Goal: Transaction & Acquisition: Purchase product/service

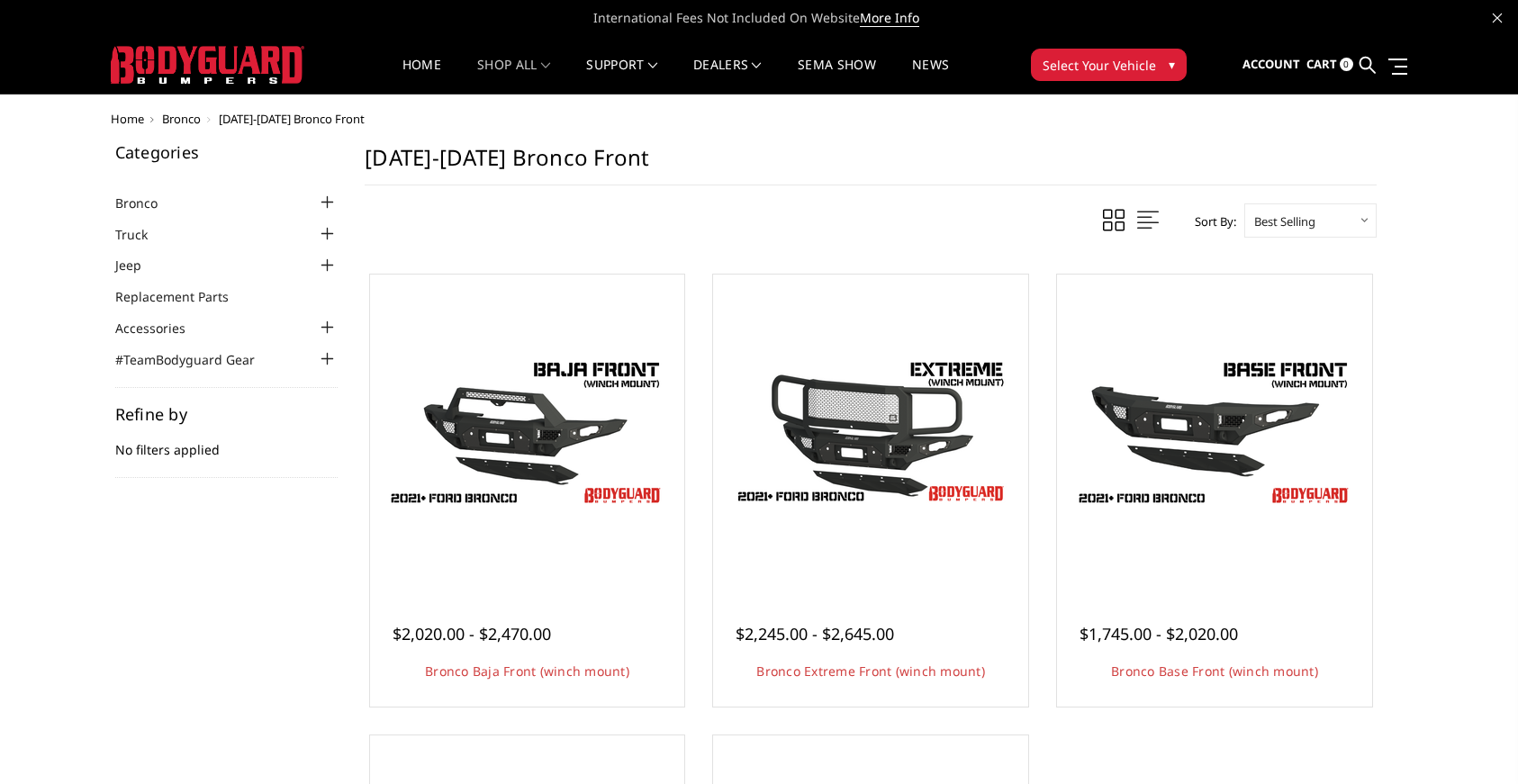
click at [330, 202] on div at bounding box center [327, 203] width 22 height 22
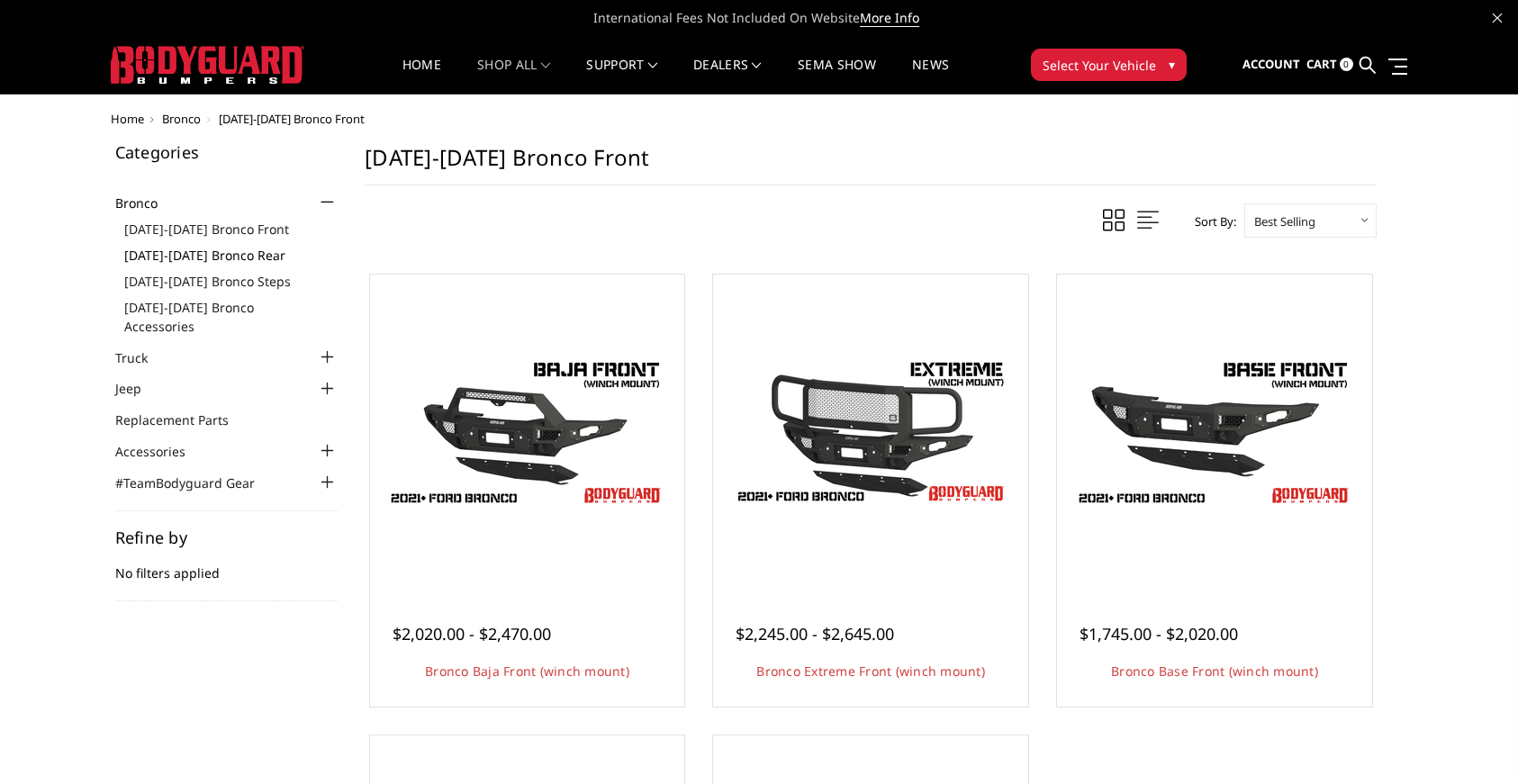
click at [232, 253] on link "[DATE]-[DATE] Bronco Rear" at bounding box center [231, 255] width 214 height 19
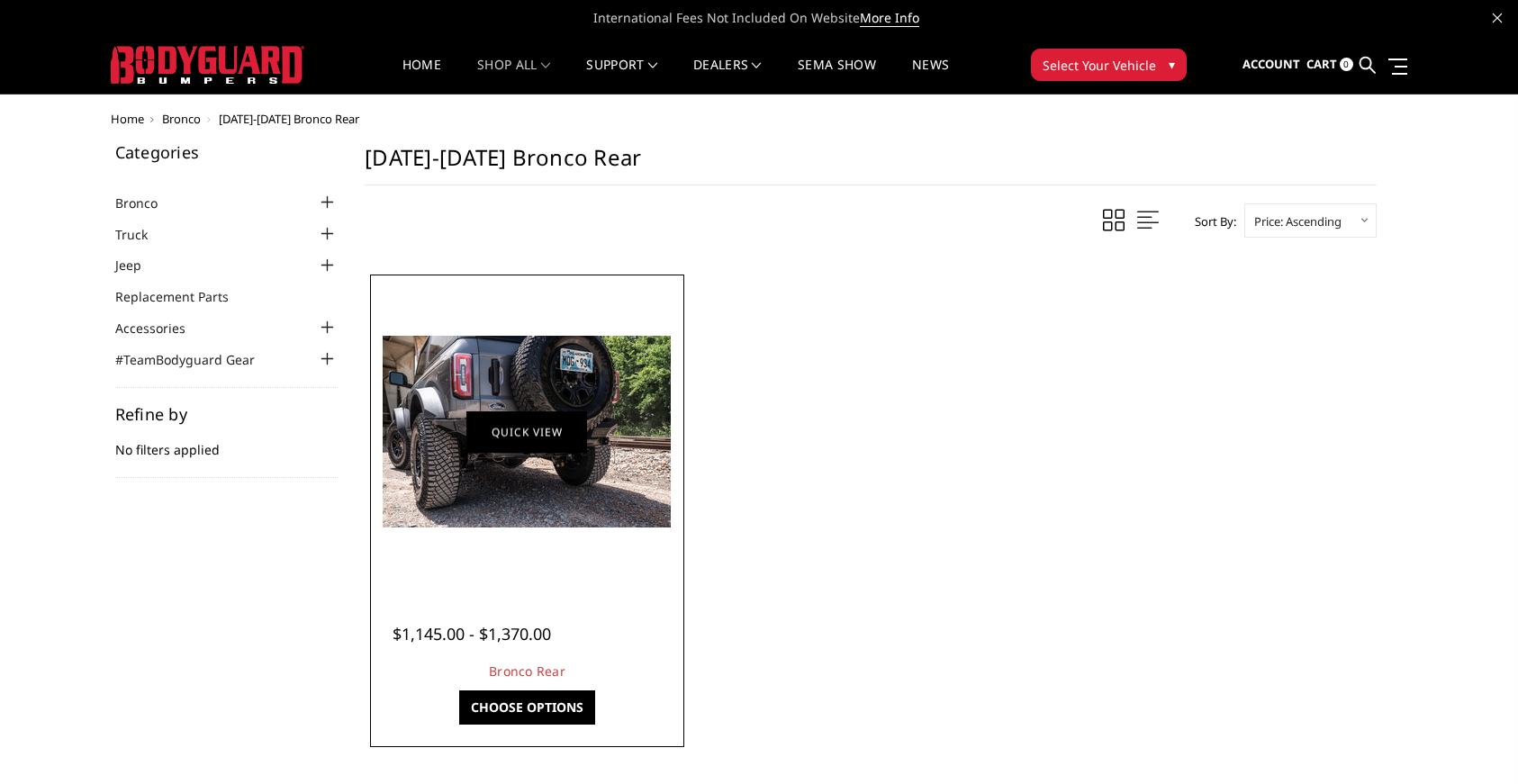
click at [475, 432] on link "Quick view" at bounding box center [527, 431] width 120 height 43
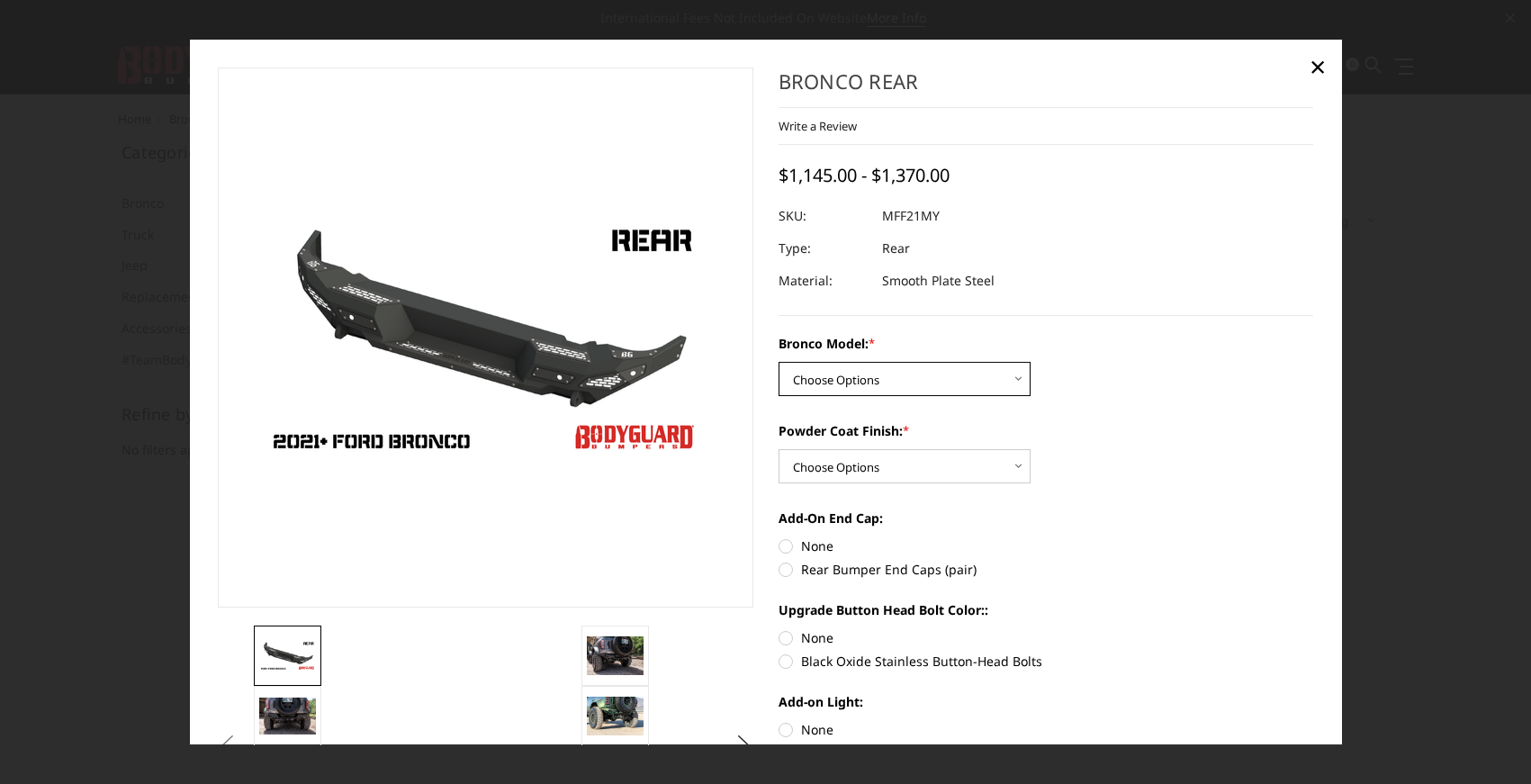
click at [1000, 373] on select "Choose Options Base/Badlands/Wildtrak/etc. Raptor" at bounding box center [904, 379] width 252 height 34
select select "4024"
click at [779, 362] on select "Choose Options Base/Badlands/Wildtrak/etc. Raptor" at bounding box center [904, 379] width 252 height 34
click at [1018, 462] on select "Choose Options Bare Metal Textured Black Powder Coat" at bounding box center [904, 467] width 252 height 34
select select "4027"
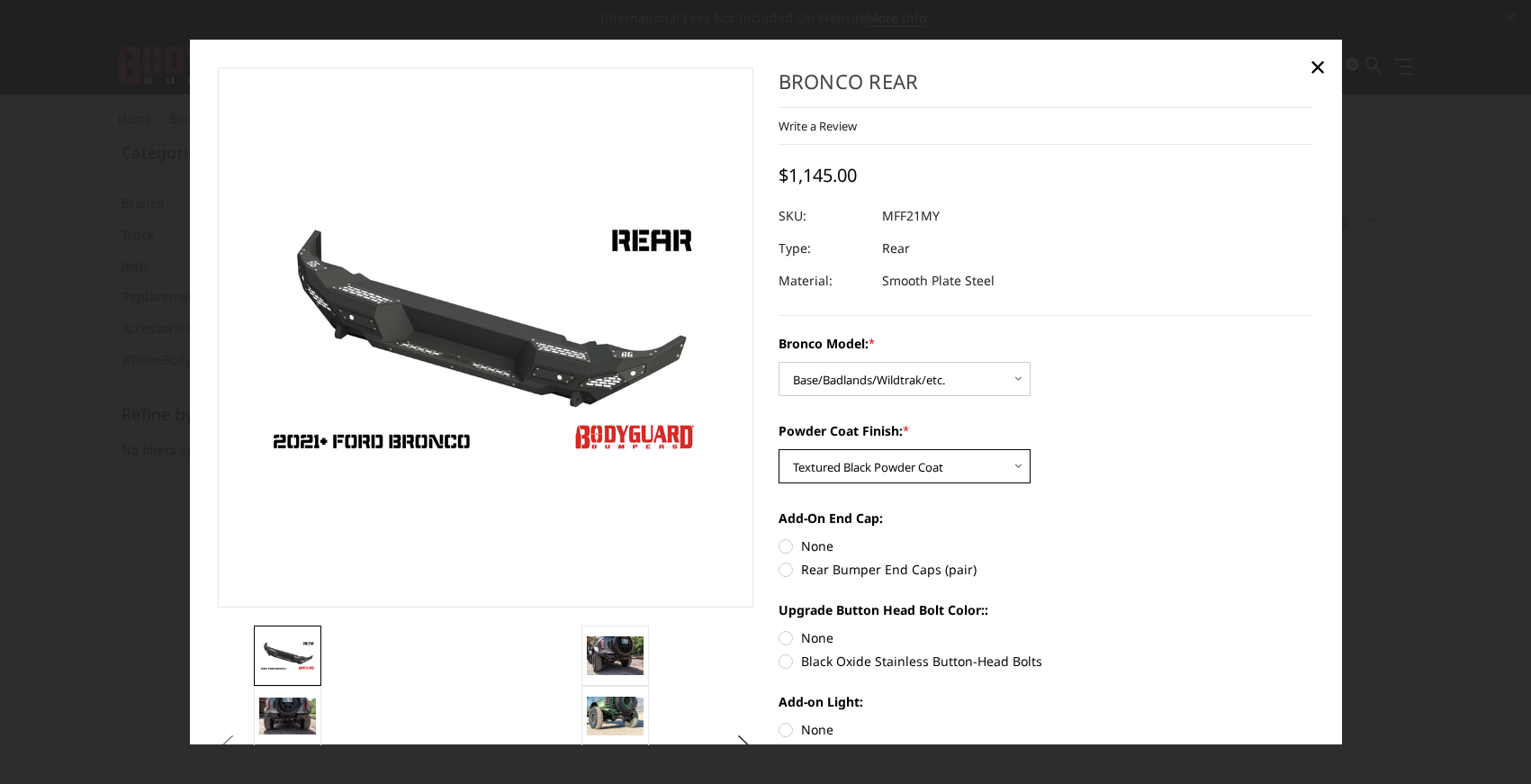
click at [779, 449] on select "Choose Options Bare Metal Textured Black Powder Coat" at bounding box center [904, 467] width 252 height 34
click at [786, 573] on label "Rear Bumper End Caps (pair)" at bounding box center [1046, 569] width 535 height 19
click at [1313, 537] on input "Rear Bumper End Caps (pair)" at bounding box center [1313, 536] width 1 height 1
radio input "true"
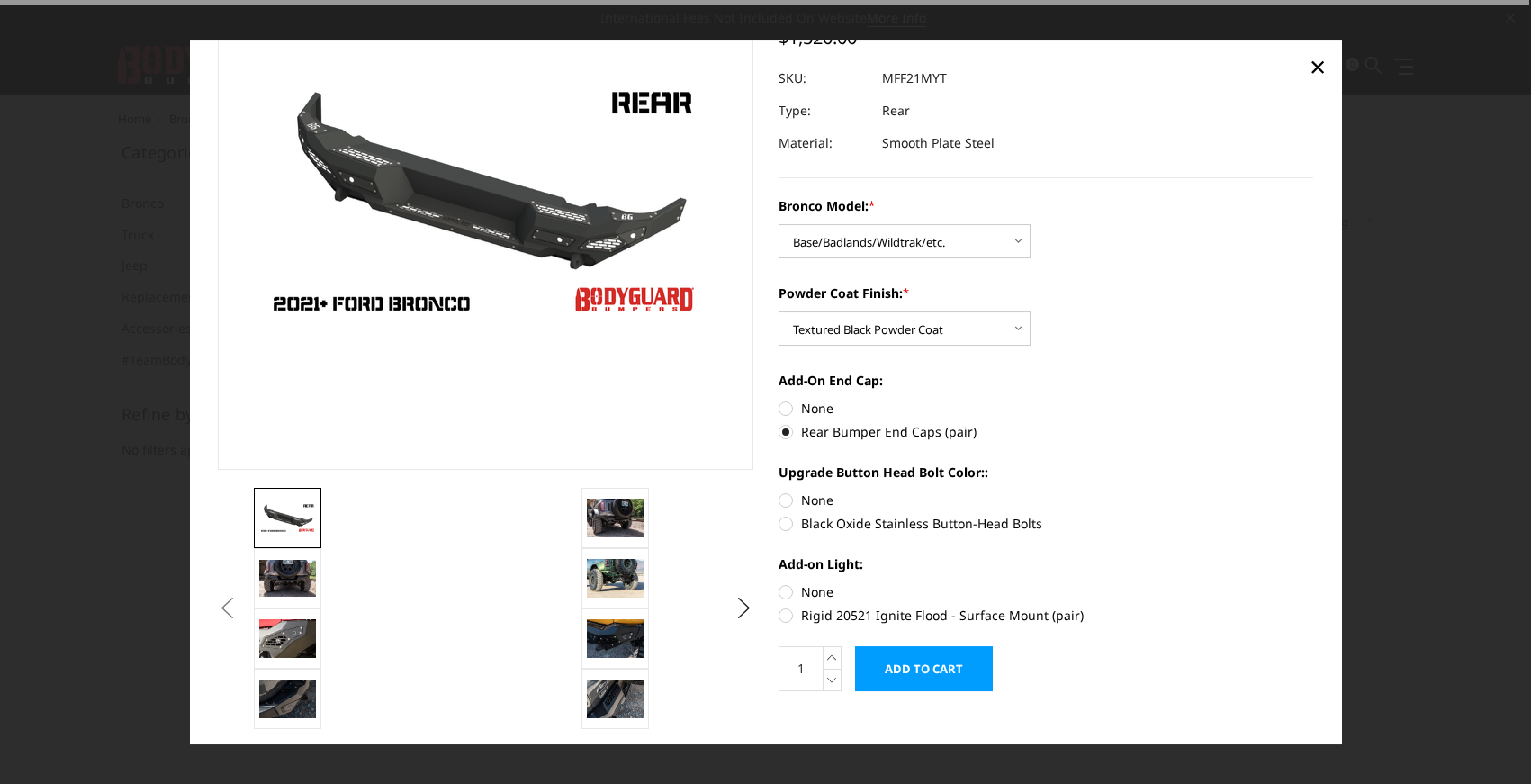
scroll to position [156, 0]
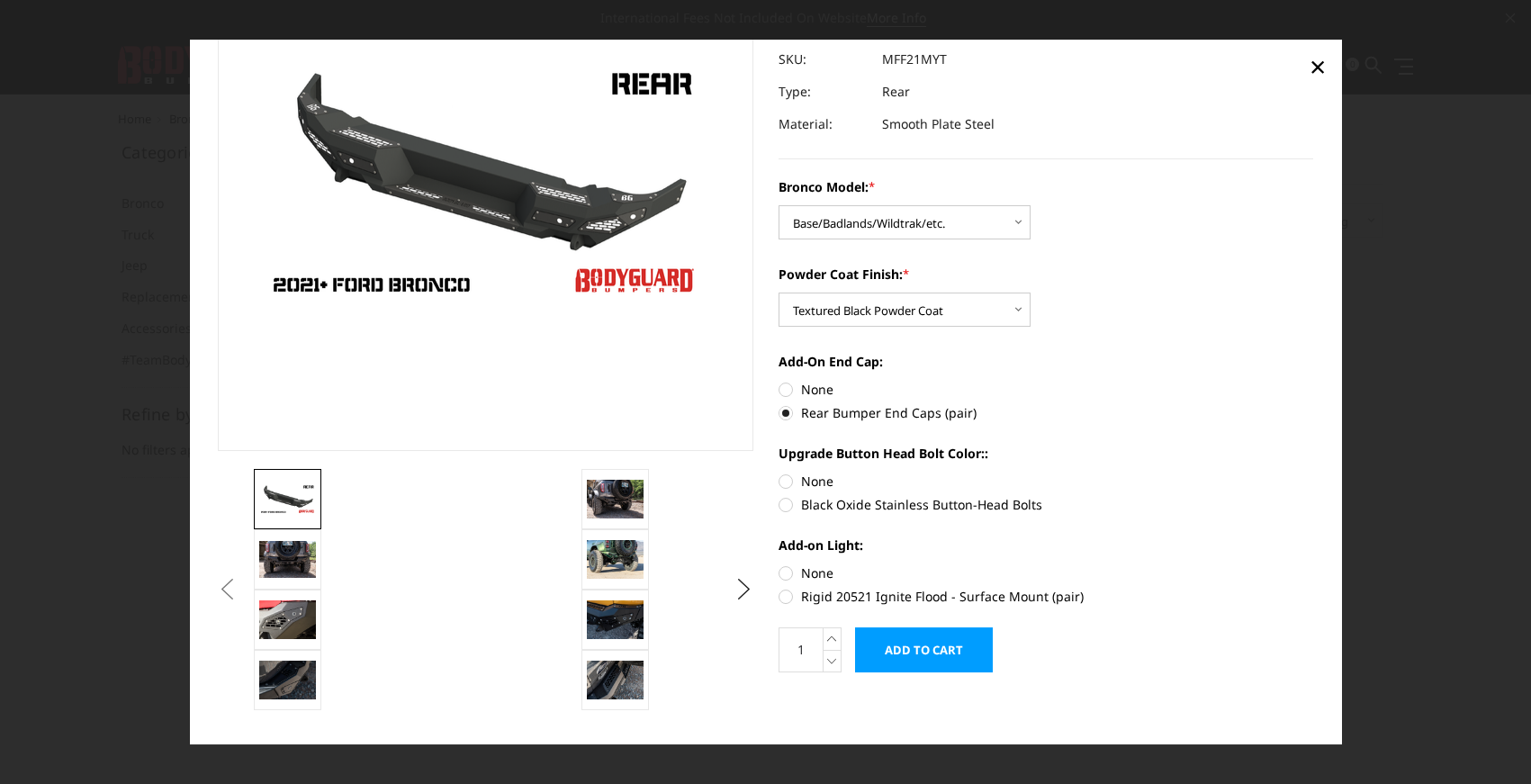
click at [787, 505] on label "Black Oxide Stainless Button-Head Bolts" at bounding box center [1046, 504] width 535 height 19
click at [1313, 473] on input "Black Oxide Stainless Button-Head Bolts" at bounding box center [1313, 472] width 1 height 1
radio input "true"
click at [779, 597] on label "Rigid 20521 Ignite Flood - Surface Mount (pair)" at bounding box center [1046, 596] width 535 height 19
click at [1313, 564] on input "Rigid 20521 Ignite Flood - Surface Mount (pair)" at bounding box center [1313, 563] width 1 height 1
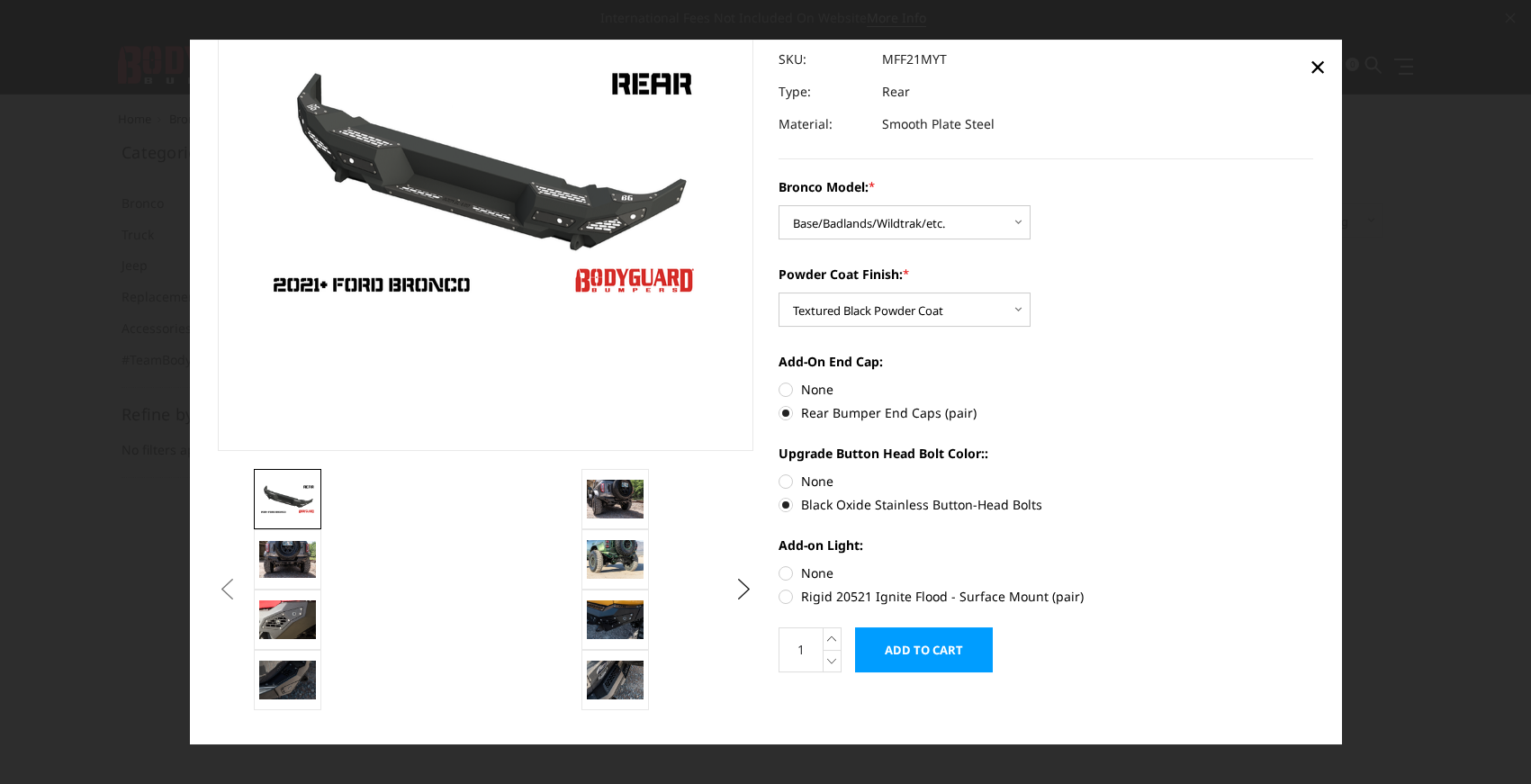
radio input "true"
click at [731, 589] on button "Next" at bounding box center [743, 590] width 27 height 27
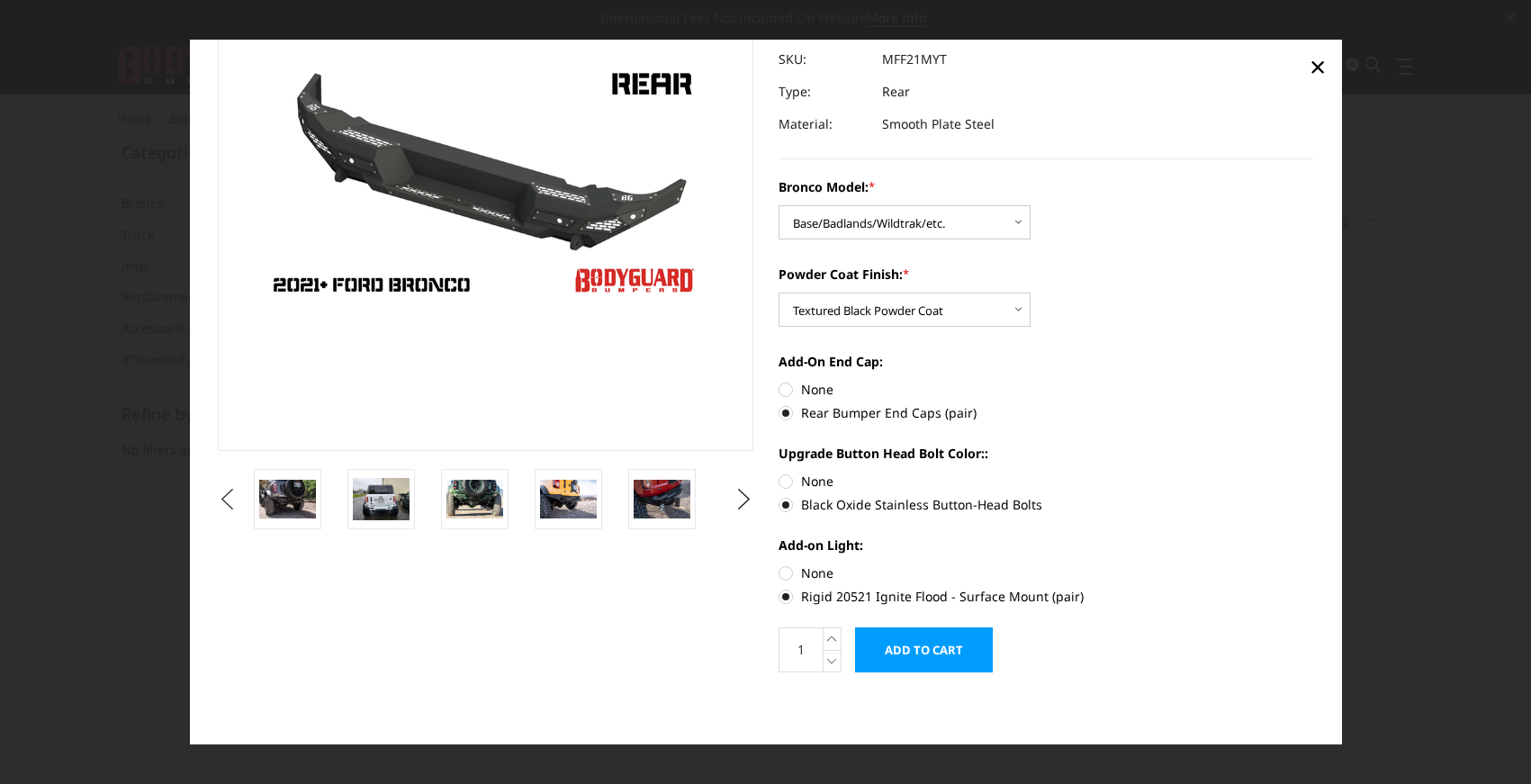
click at [231, 502] on button "Previous" at bounding box center [227, 499] width 27 height 27
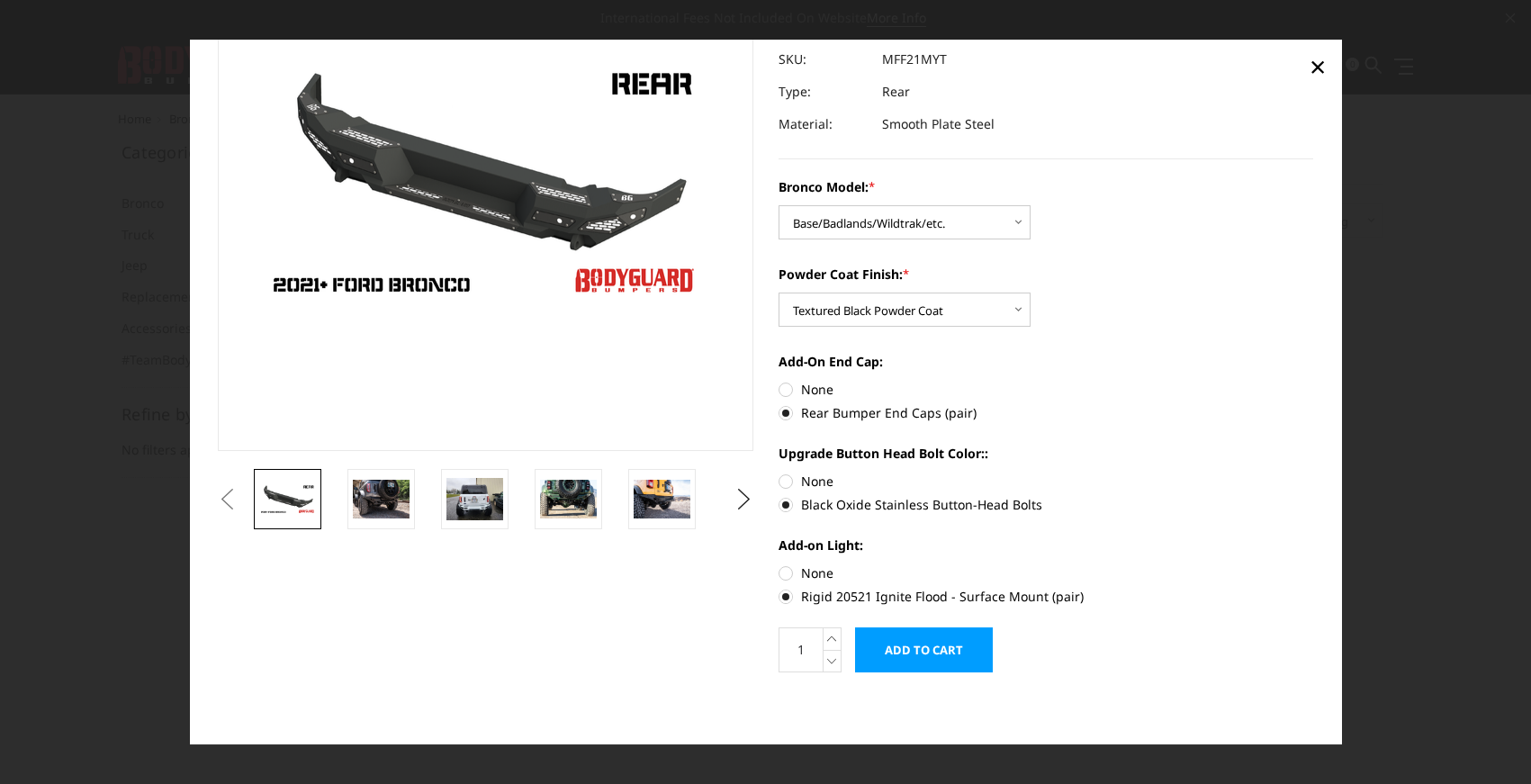
click at [231, 502] on button "Previous" at bounding box center [227, 499] width 27 height 27
click at [373, 497] on img at bounding box center [381, 500] width 57 height 38
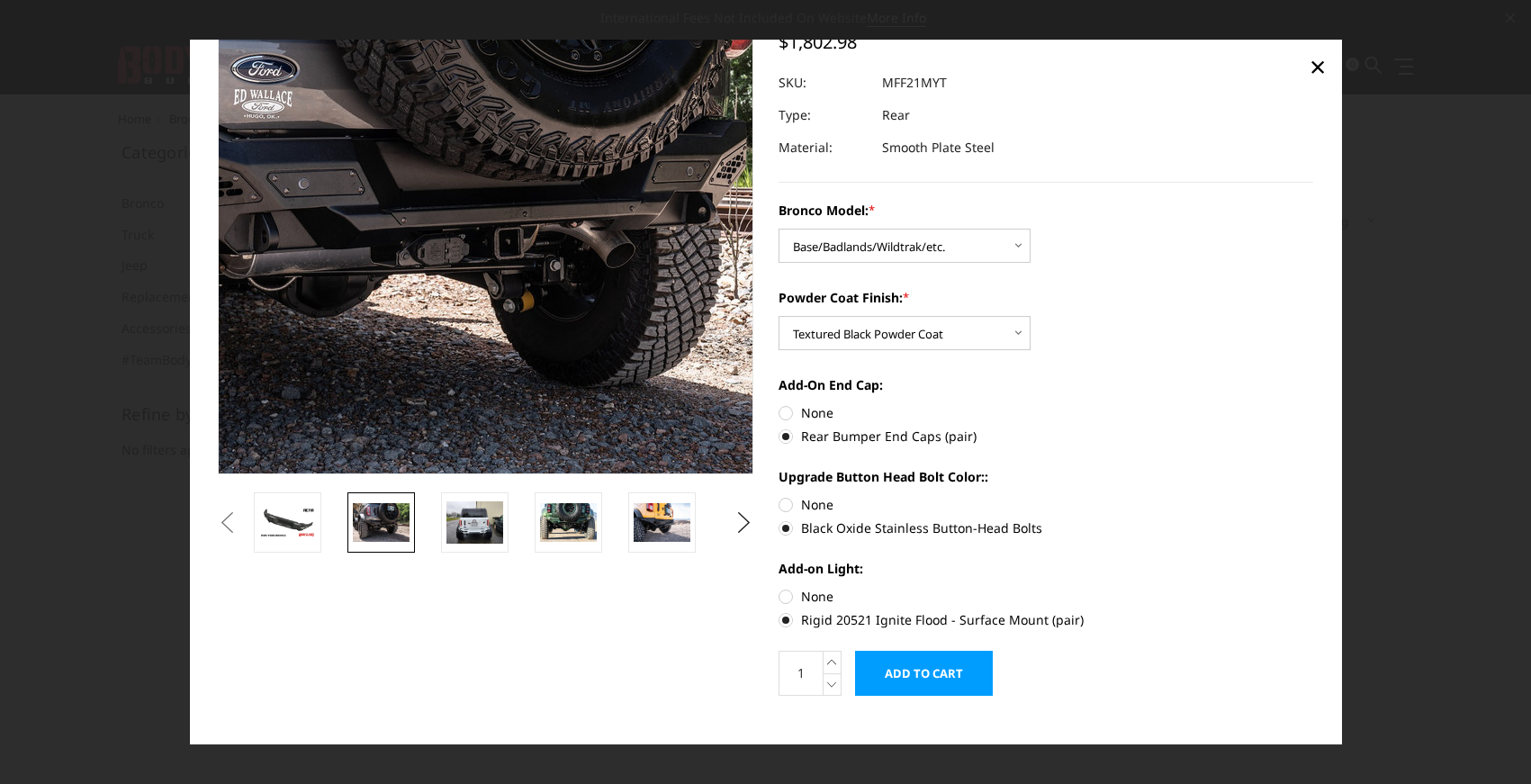
scroll to position [0, 0]
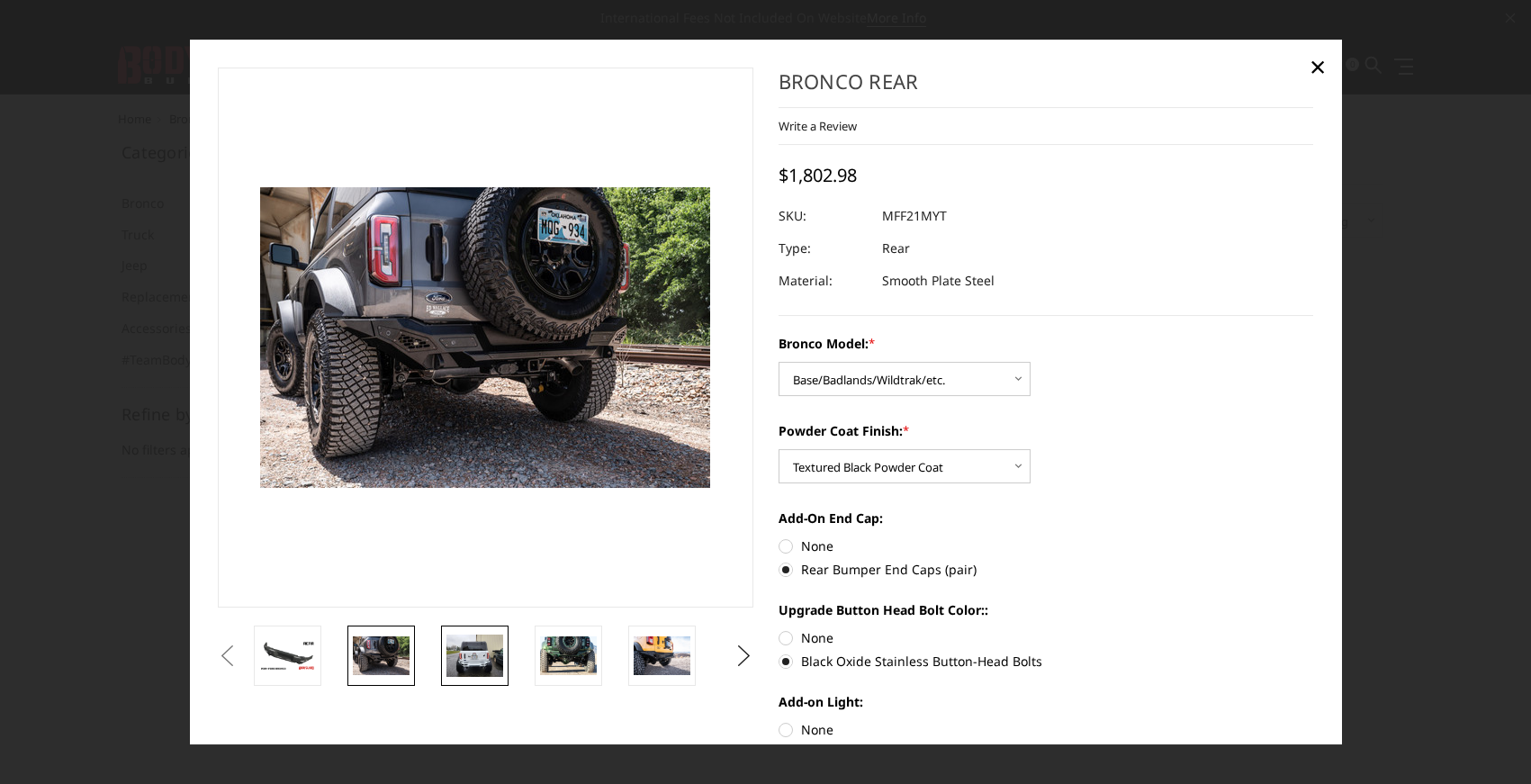
click at [484, 663] on img at bounding box center [475, 656] width 57 height 43
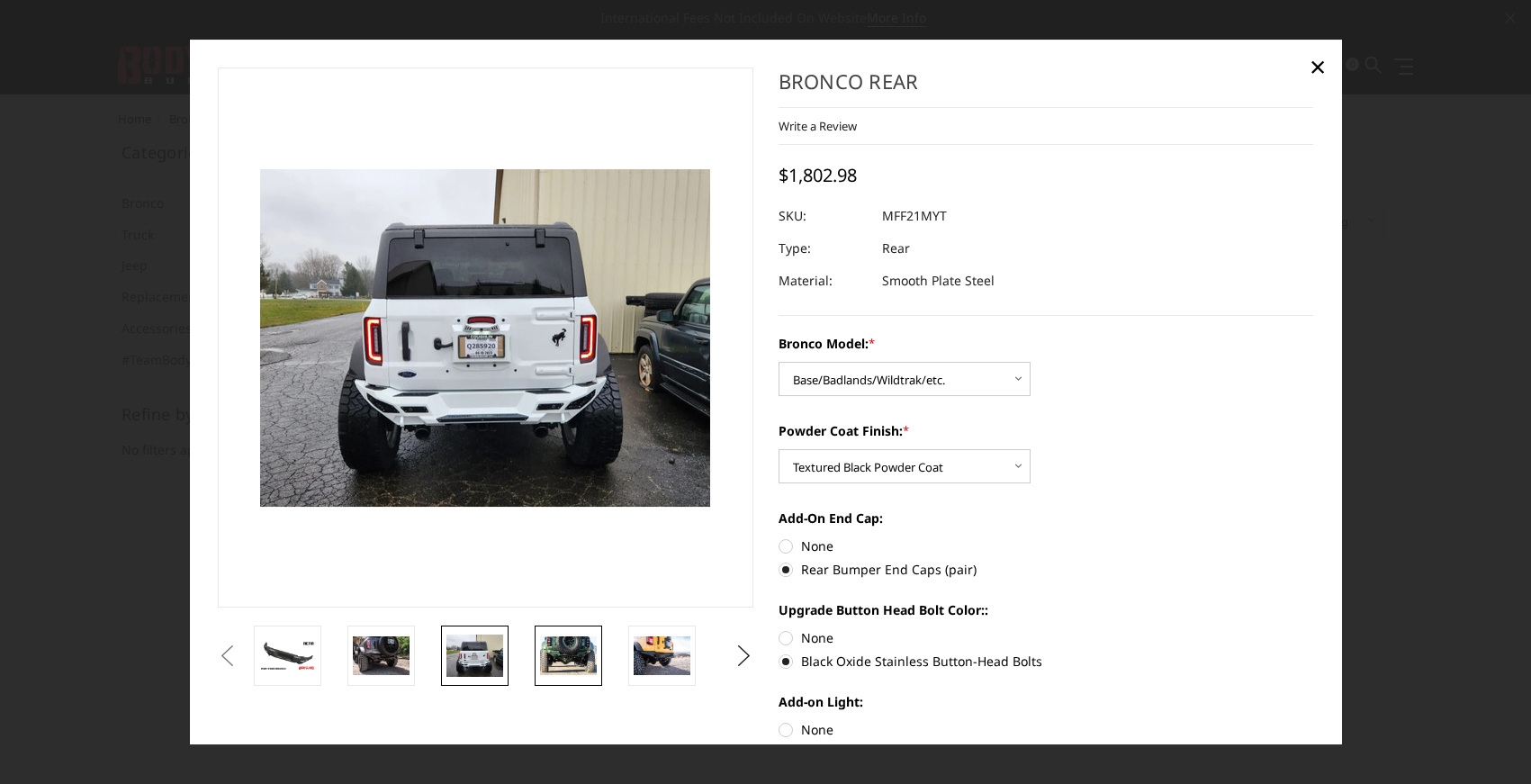
click at [562, 660] on img at bounding box center [568, 656] width 57 height 38
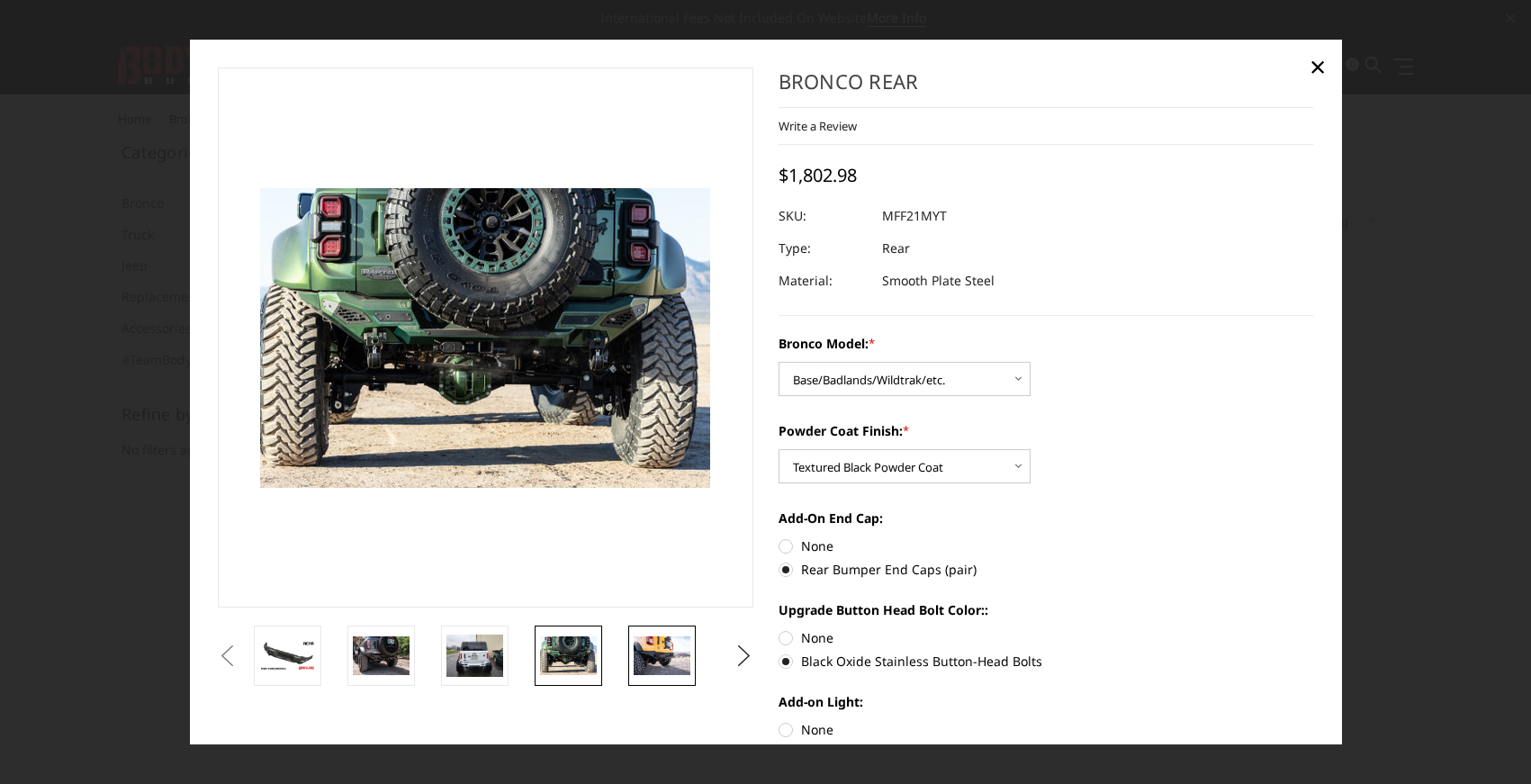
click at [656, 656] on img at bounding box center [662, 656] width 57 height 38
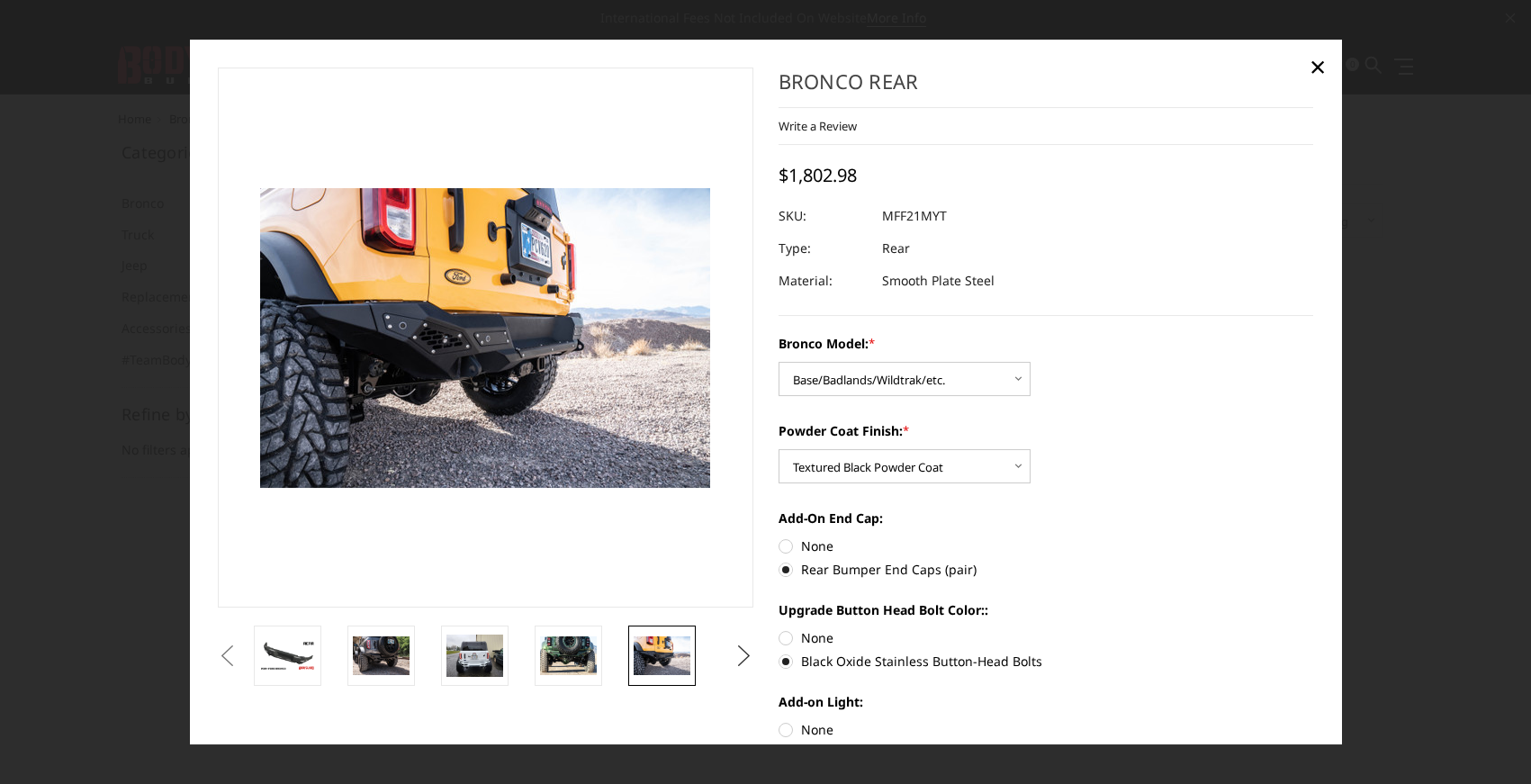
click at [736, 652] on button "Next" at bounding box center [743, 656] width 27 height 27
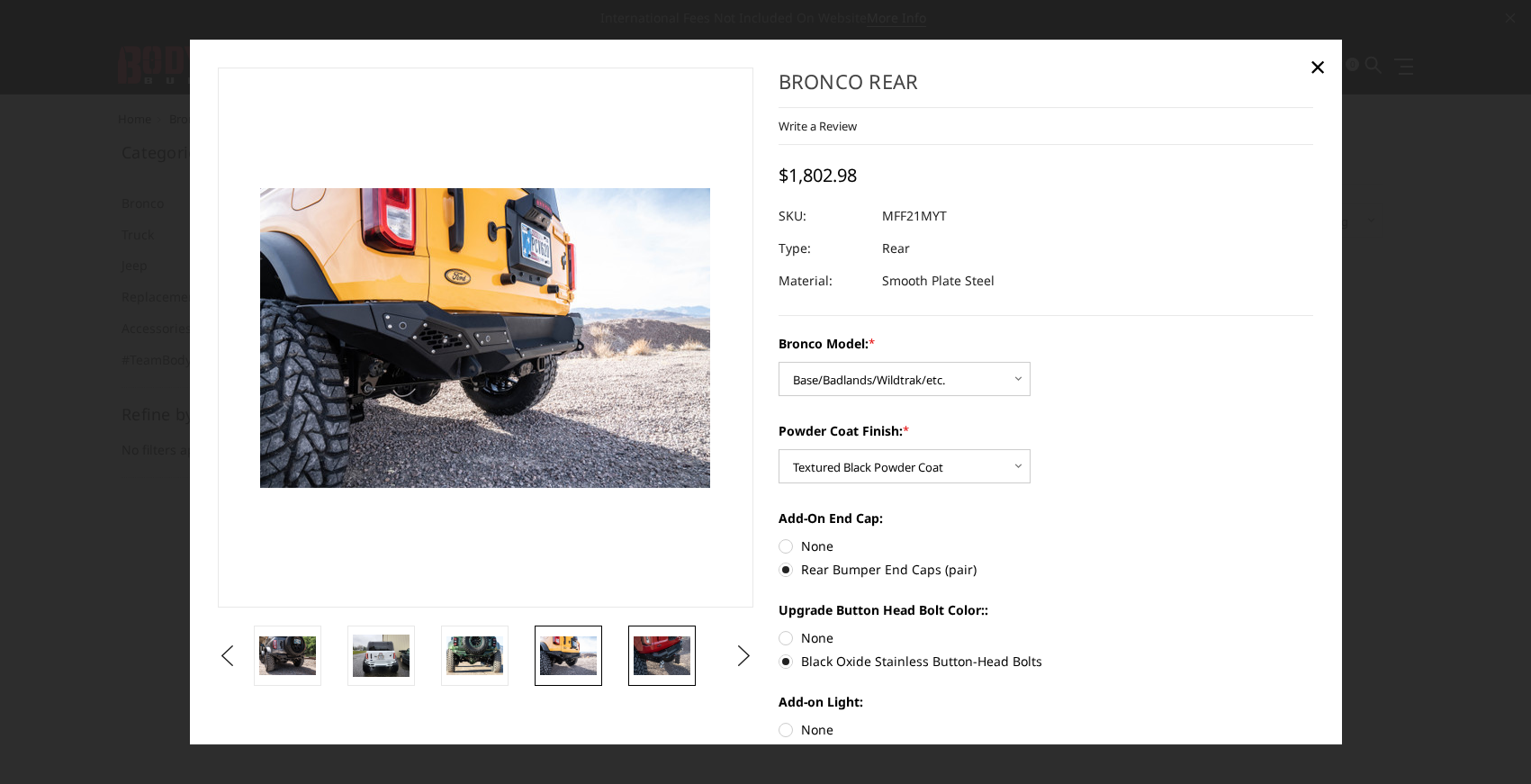
click at [666, 653] on img at bounding box center [662, 656] width 57 height 38
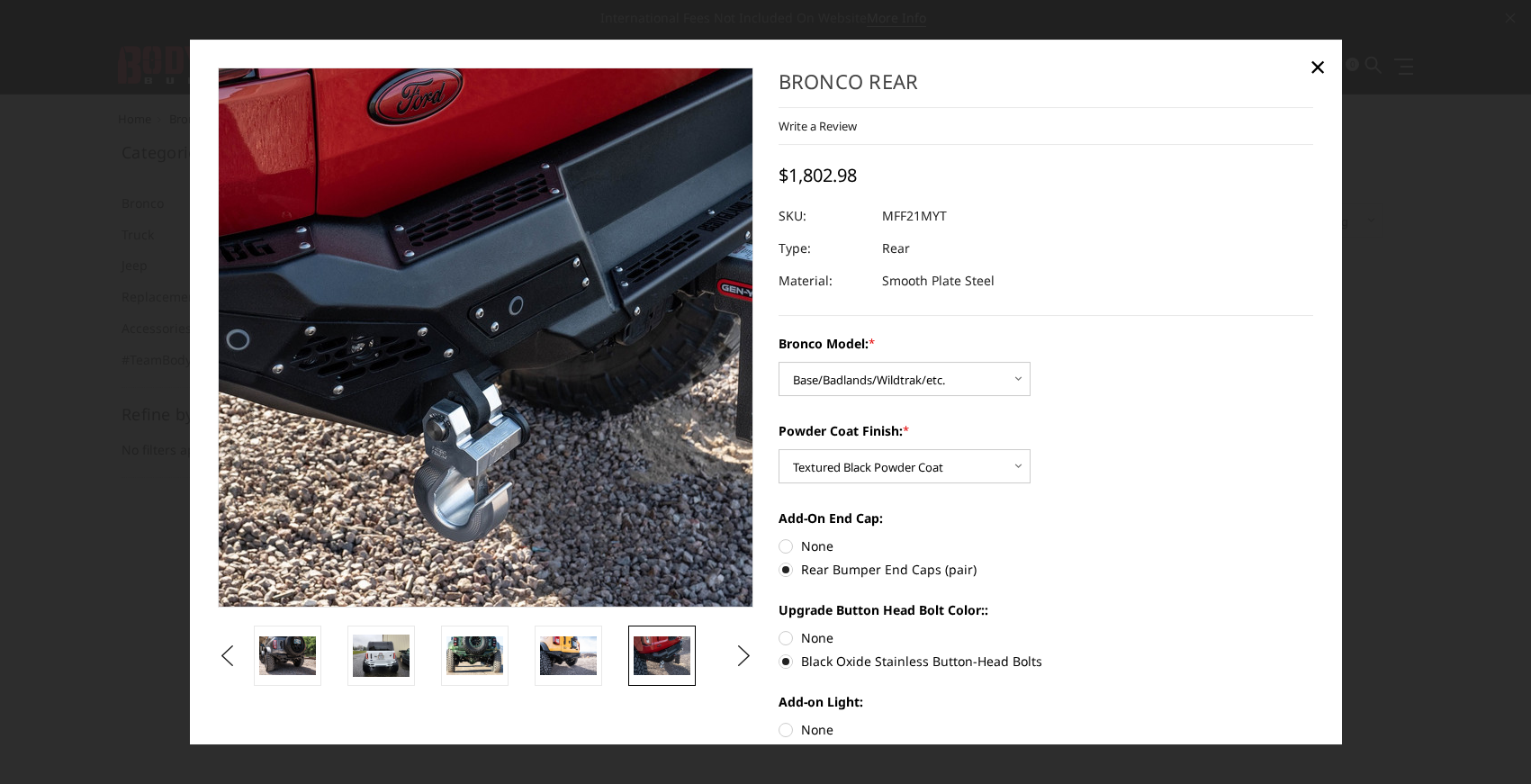
click at [491, 450] on img at bounding box center [472, 290] width 1152 height 768
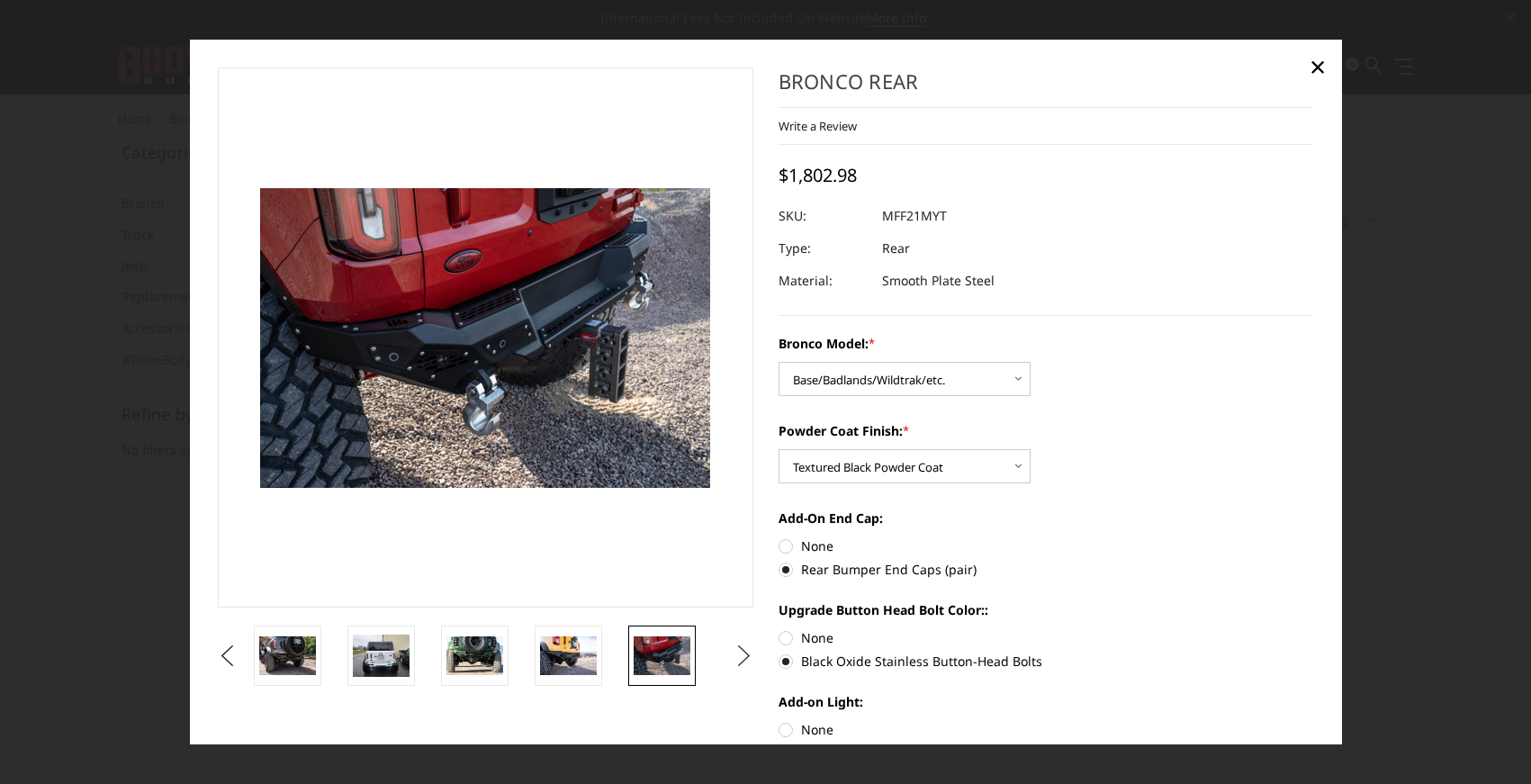
click at [734, 659] on button "Next" at bounding box center [743, 656] width 27 height 27
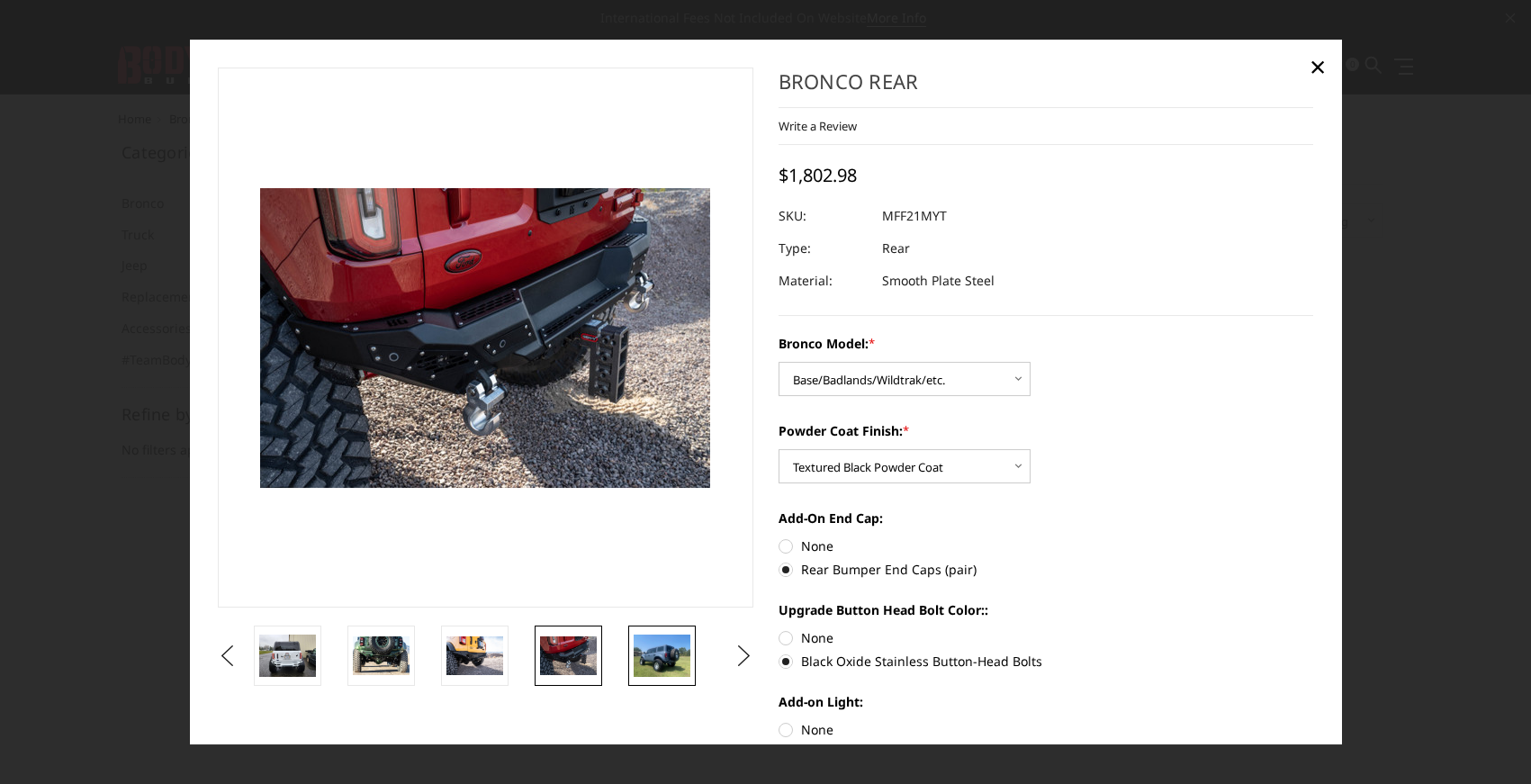
click at [675, 651] on img at bounding box center [662, 656] width 57 height 43
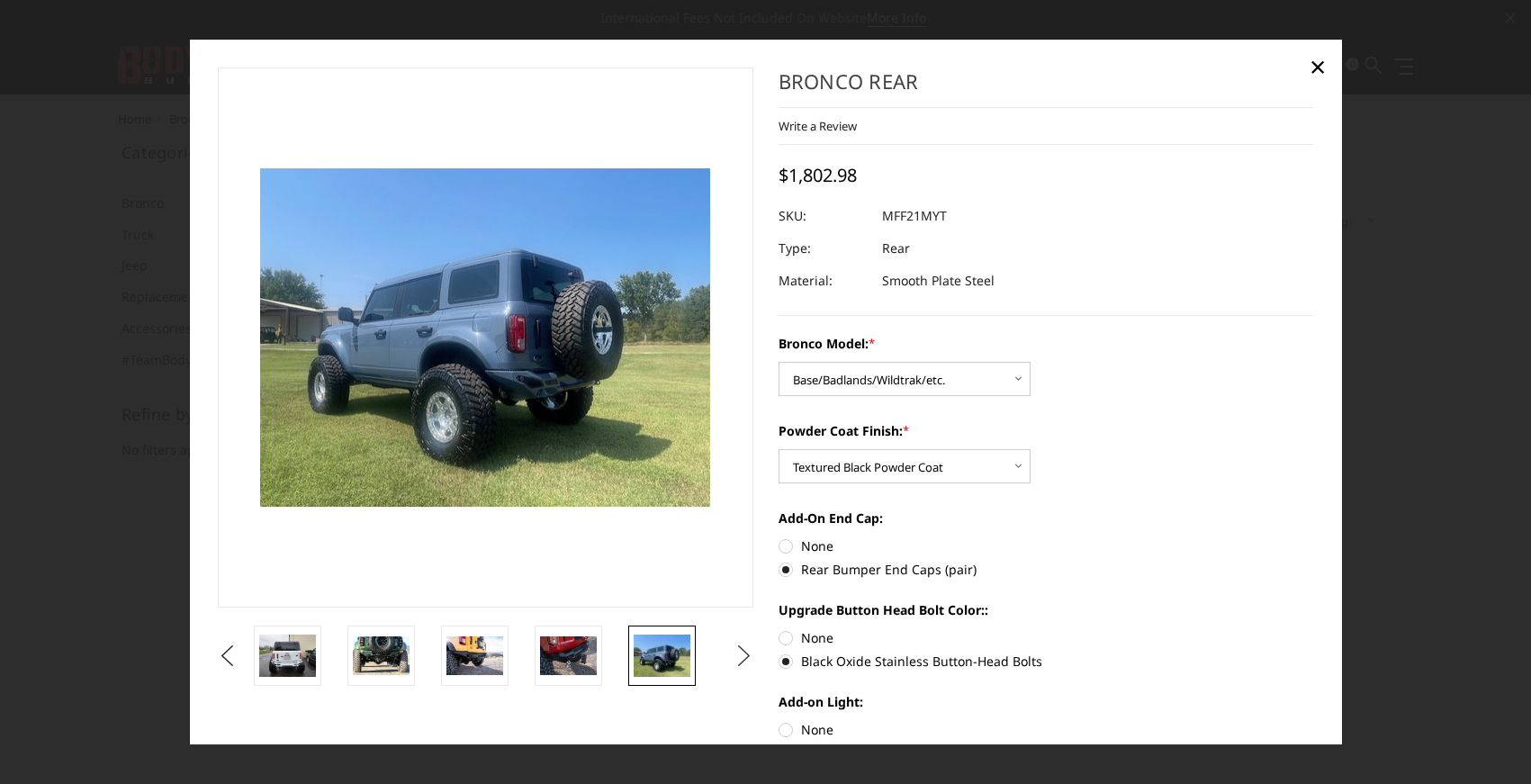
click at [731, 656] on button "Next" at bounding box center [743, 656] width 27 height 27
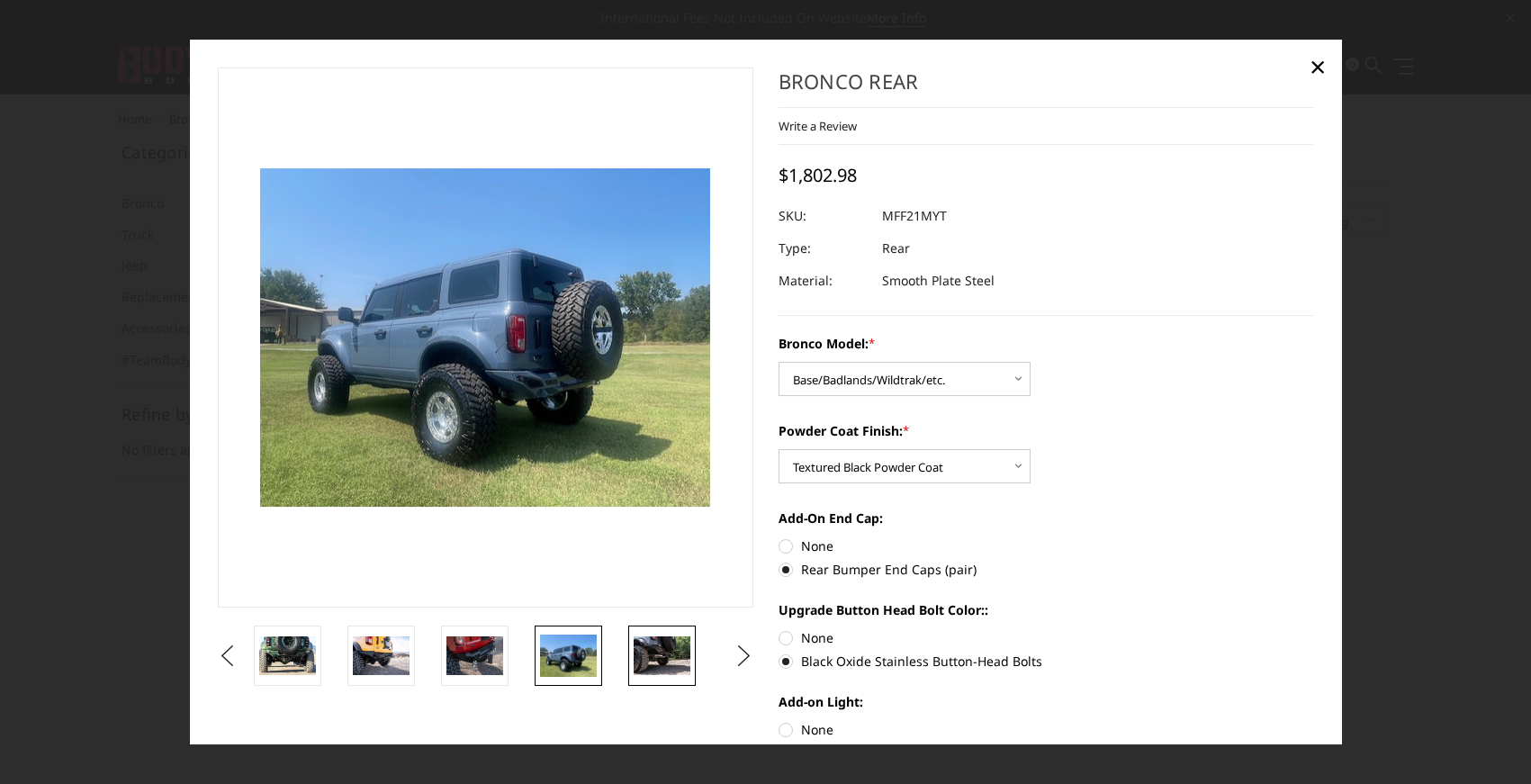
click at [671, 658] on img at bounding box center [662, 656] width 57 height 38
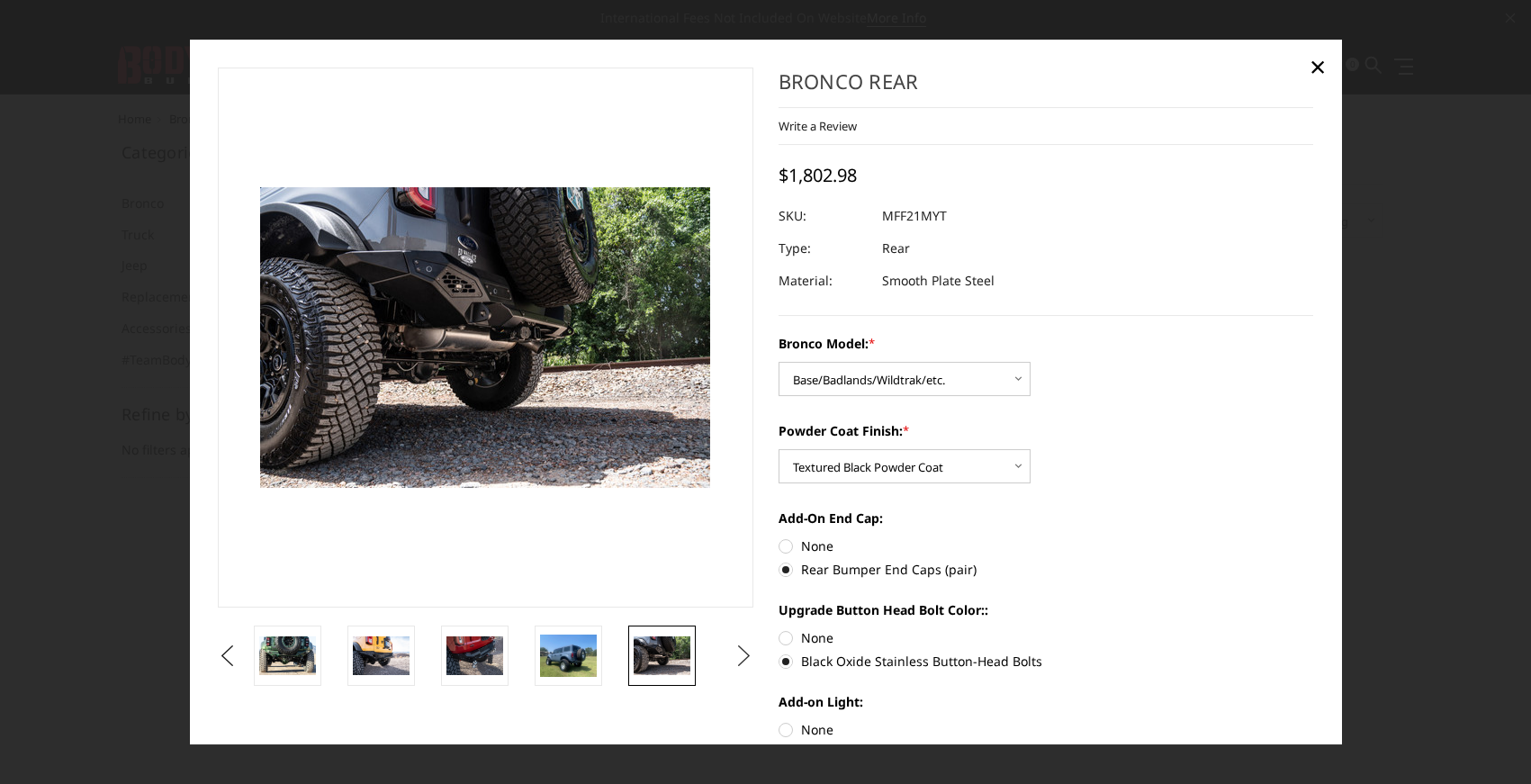
click at [739, 657] on button "Next" at bounding box center [743, 656] width 27 height 27
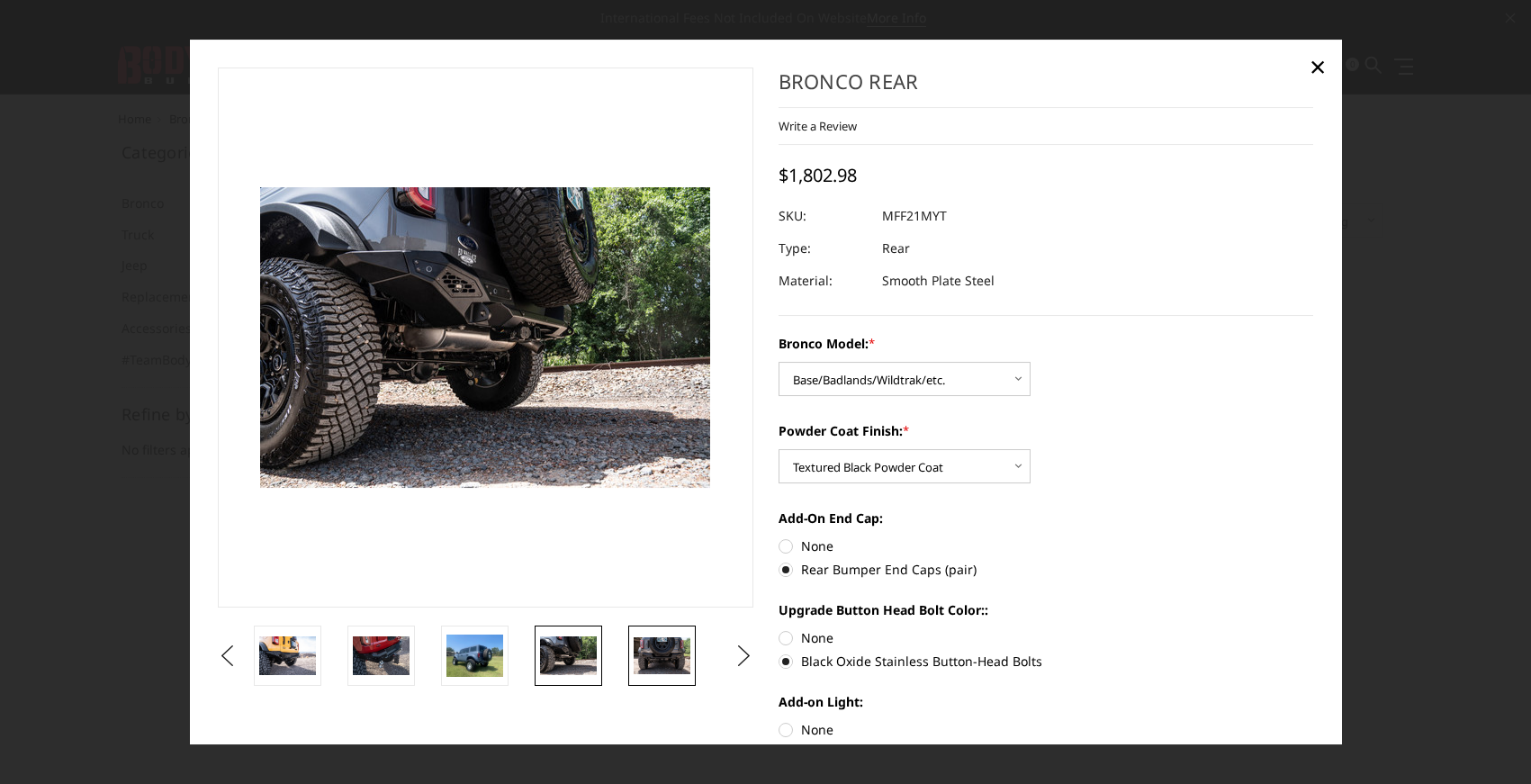
click at [656, 662] on img at bounding box center [662, 656] width 57 height 37
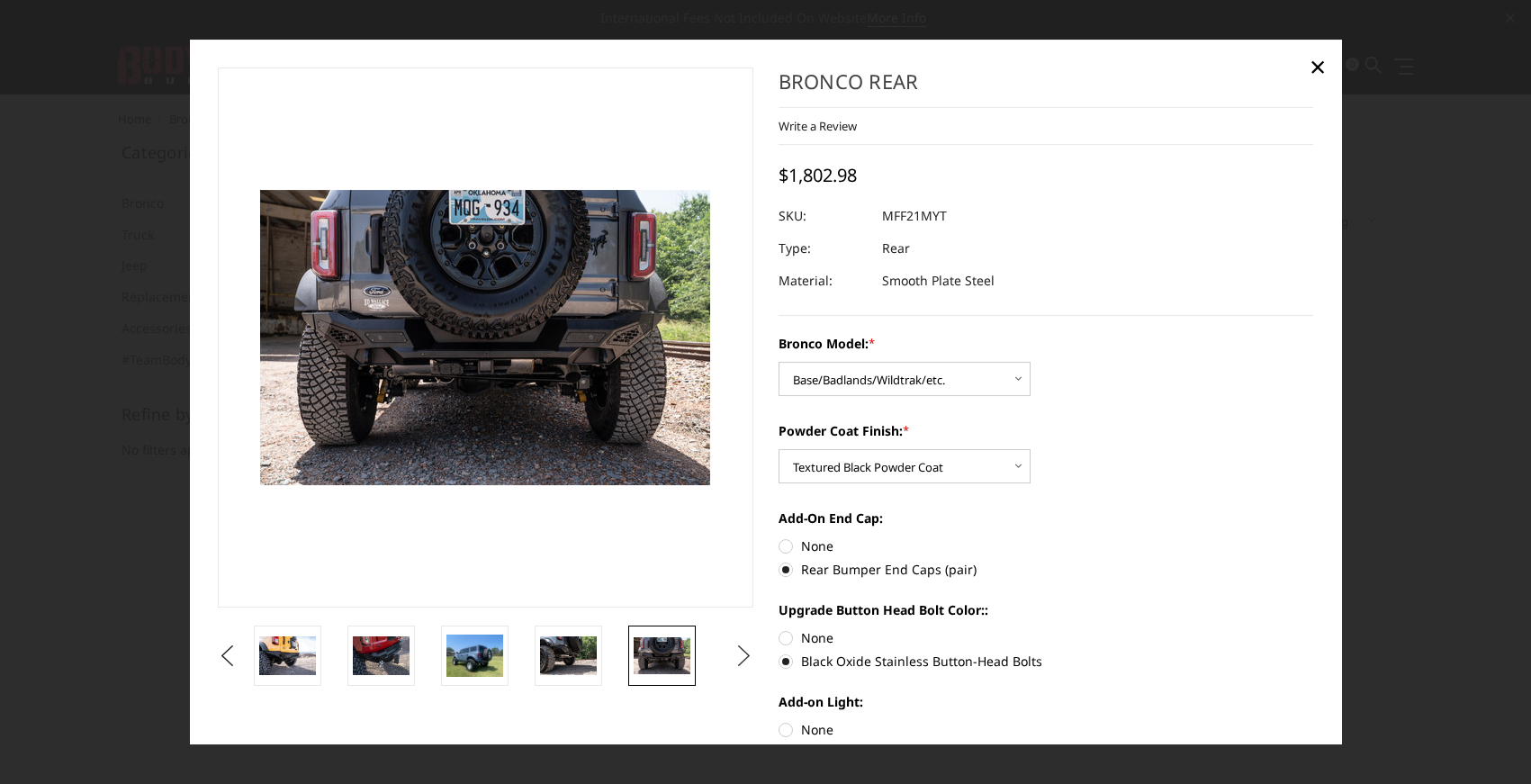
click at [736, 657] on button "Next" at bounding box center [743, 656] width 27 height 27
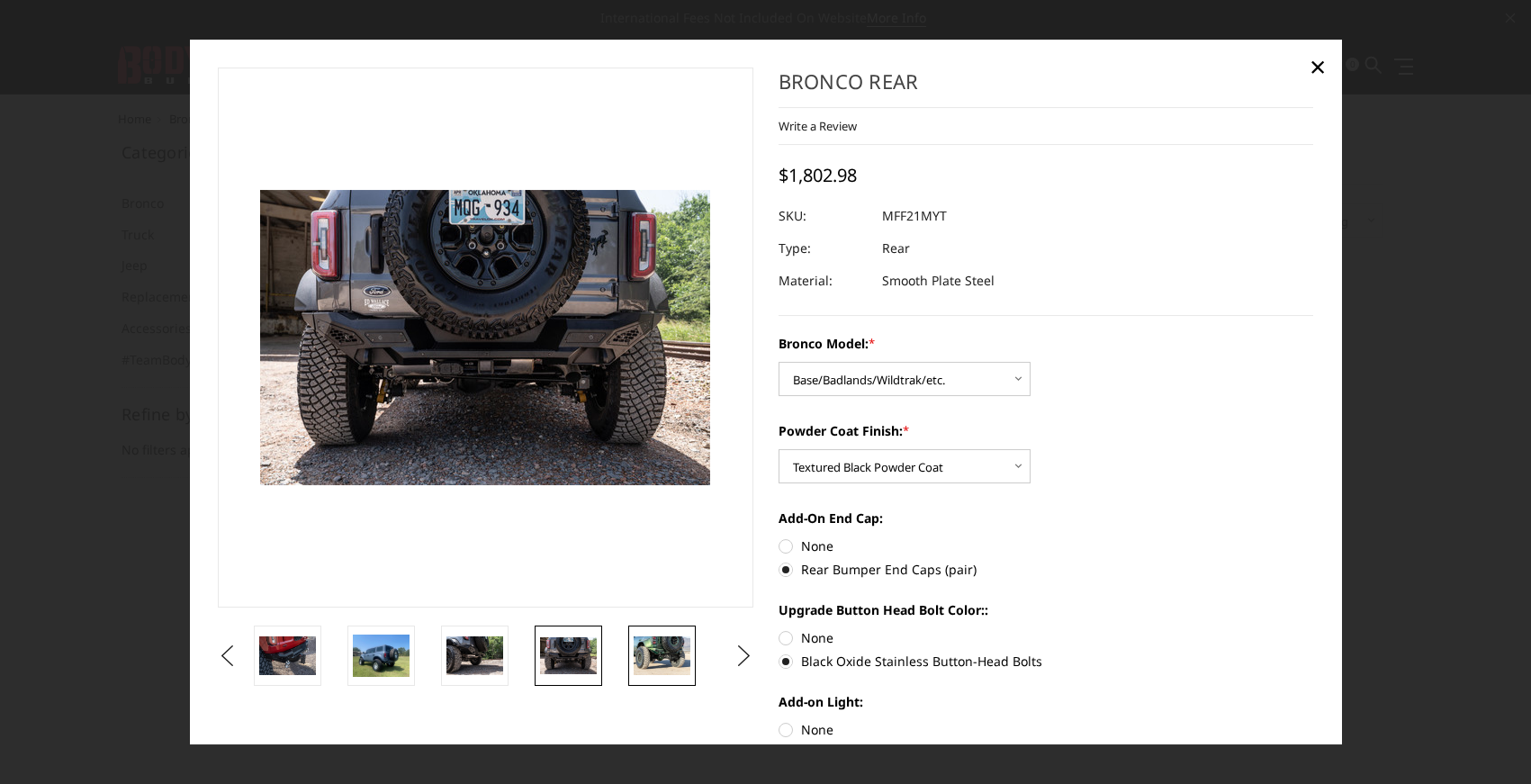
click at [671, 660] on img at bounding box center [662, 656] width 57 height 38
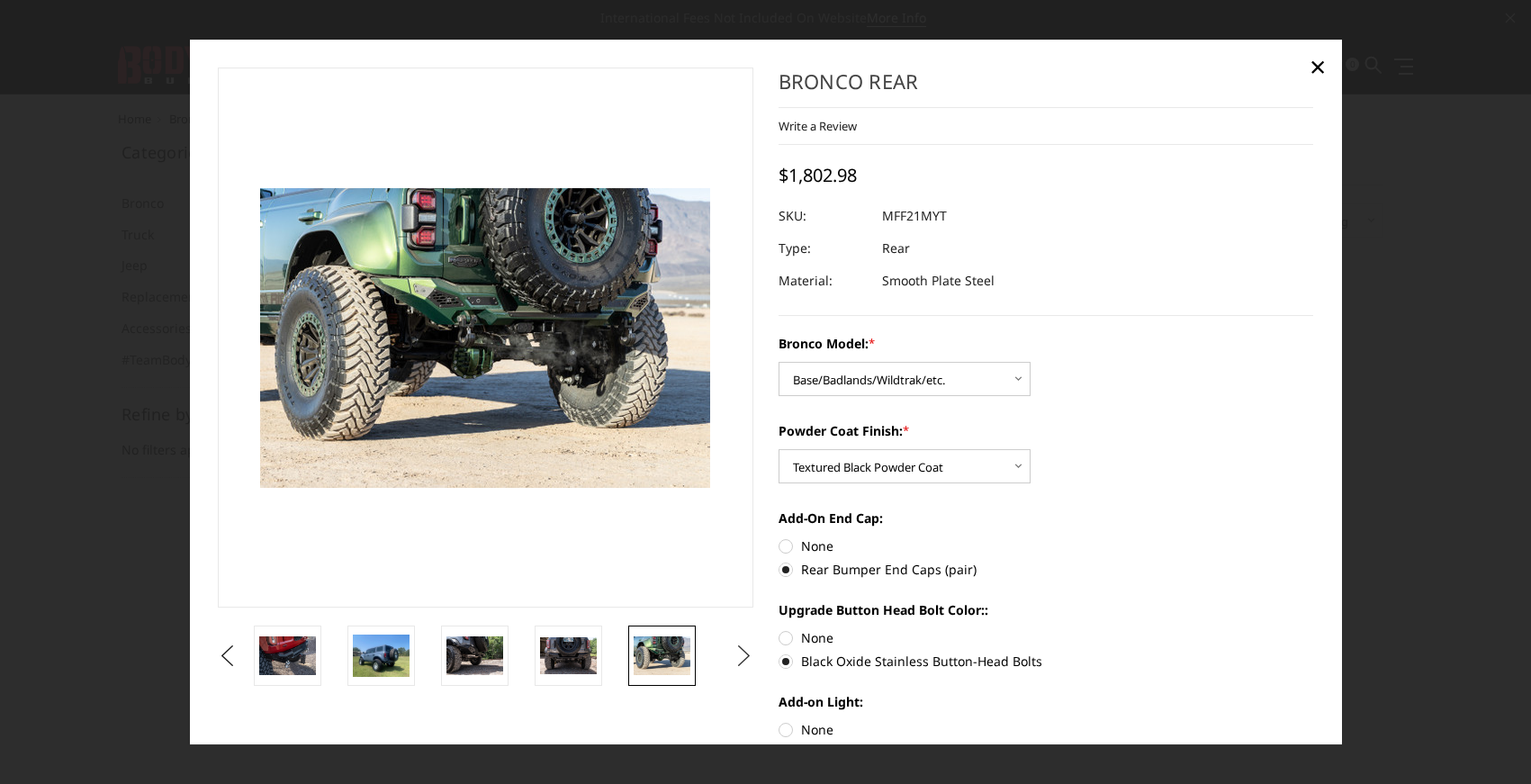
click at [737, 656] on button "Next" at bounding box center [743, 656] width 27 height 27
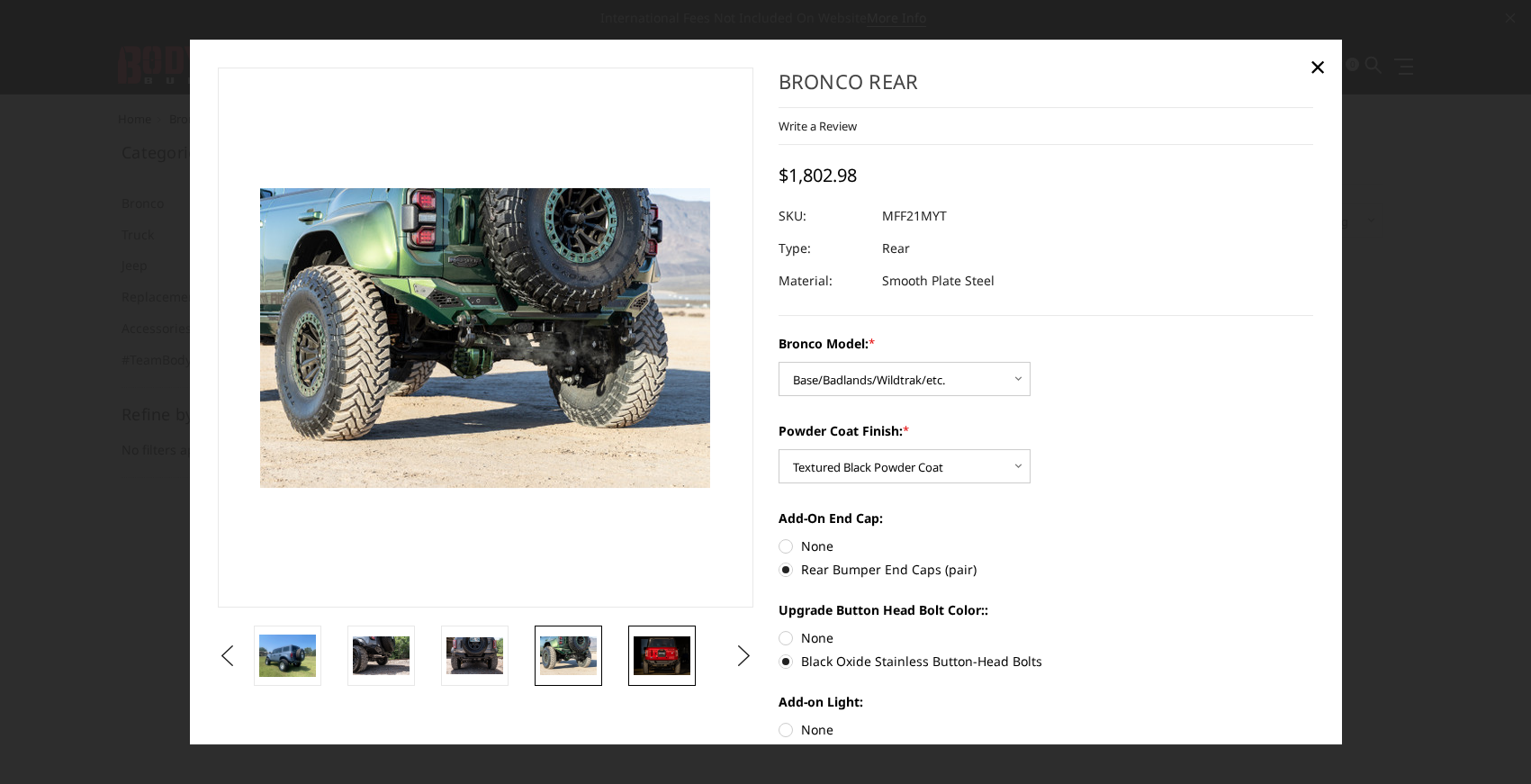
click at [666, 658] on img at bounding box center [662, 656] width 57 height 38
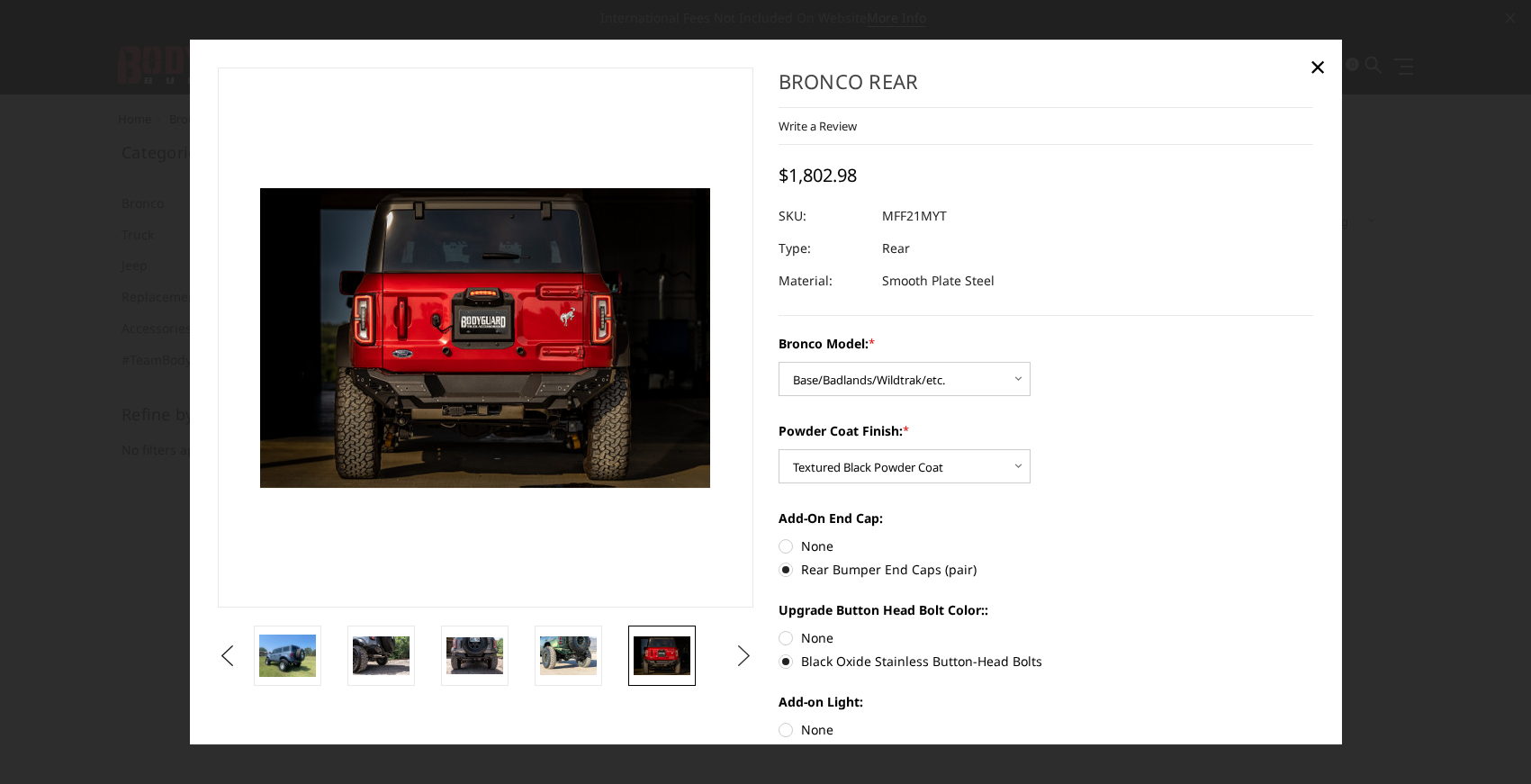
click at [740, 655] on button "Next" at bounding box center [743, 656] width 27 height 27
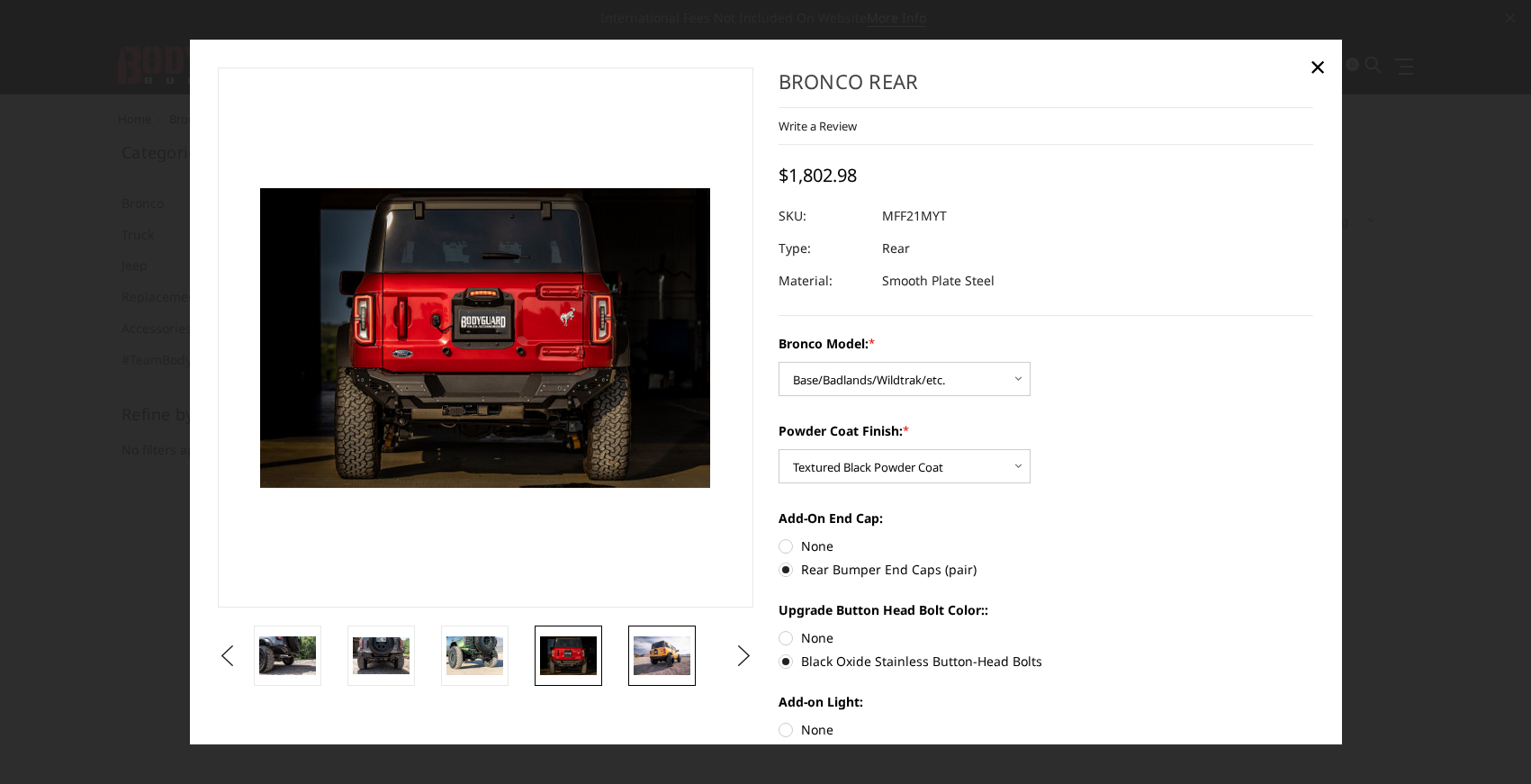
click at [658, 658] on img at bounding box center [662, 656] width 57 height 38
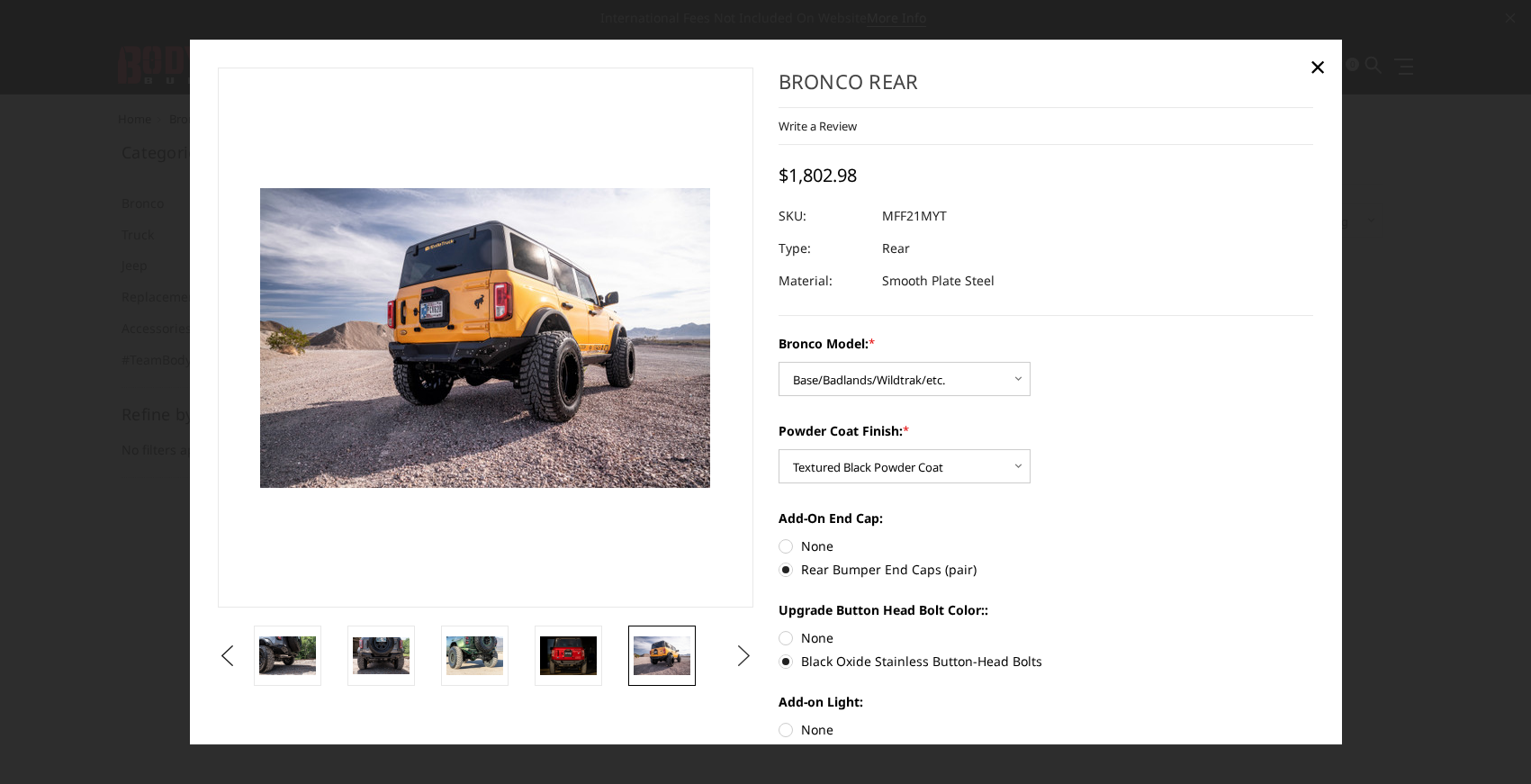
click at [738, 656] on button "Next" at bounding box center [743, 656] width 27 height 27
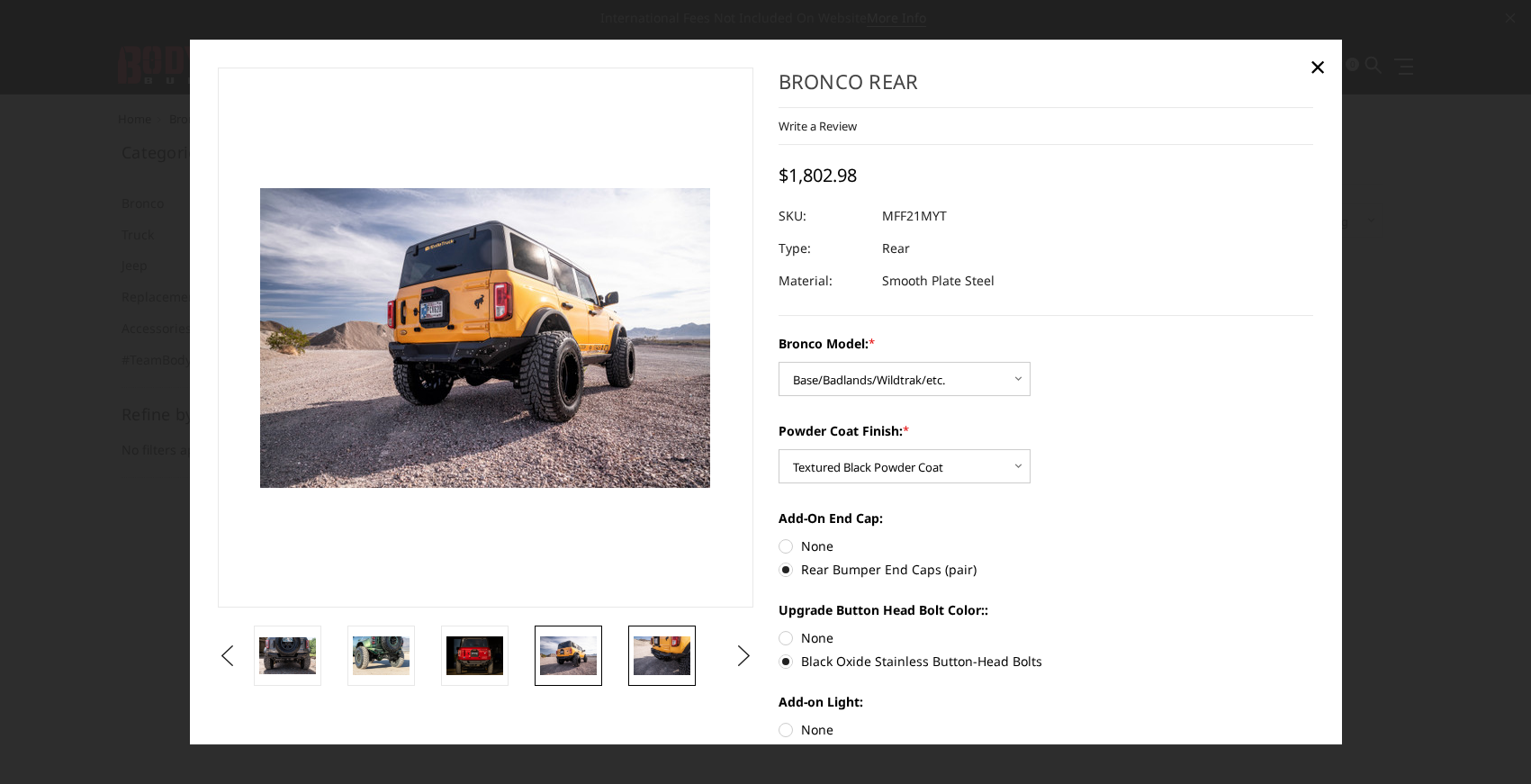
click at [677, 658] on img at bounding box center [662, 656] width 57 height 38
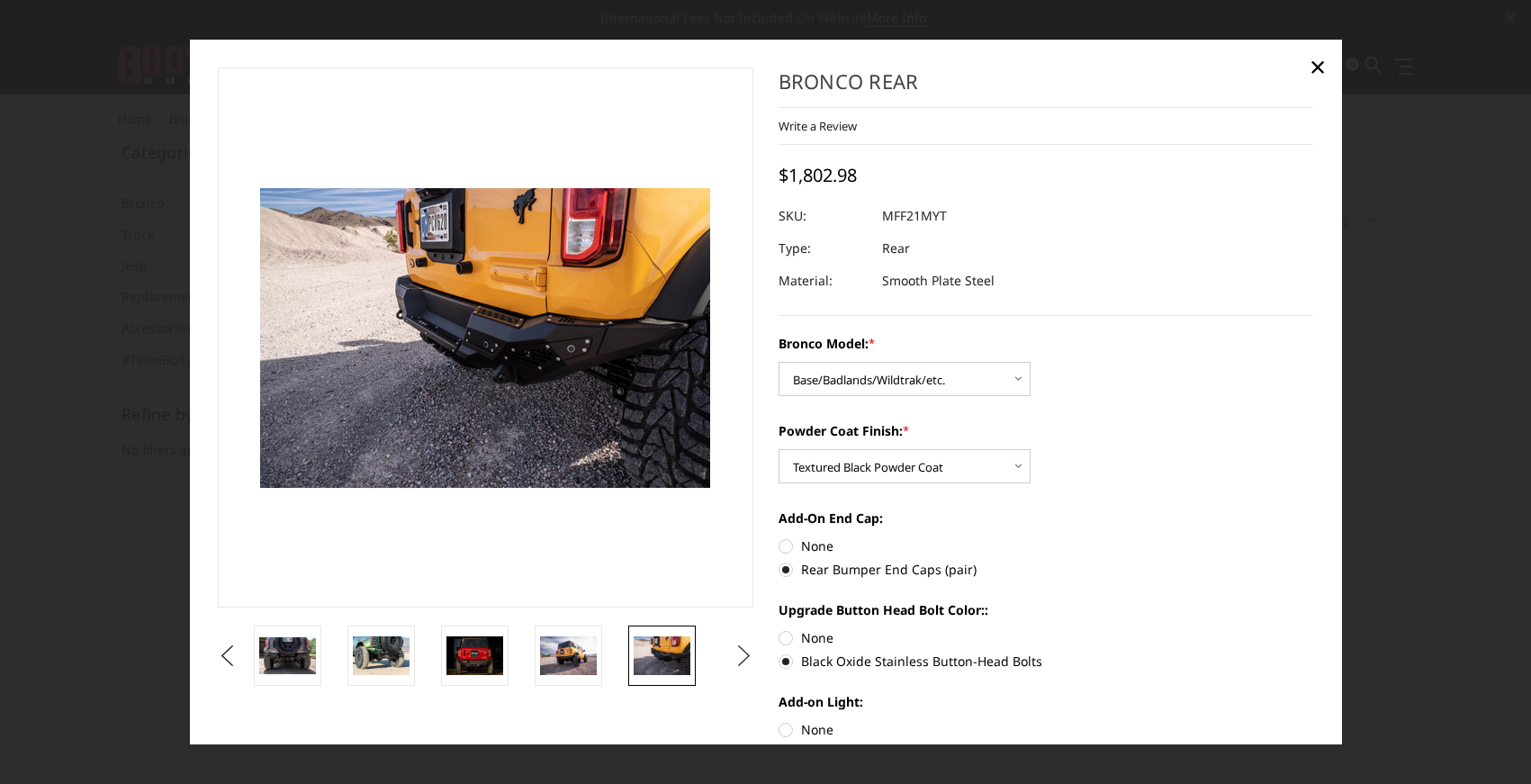
click at [742, 653] on button "Next" at bounding box center [743, 656] width 27 height 27
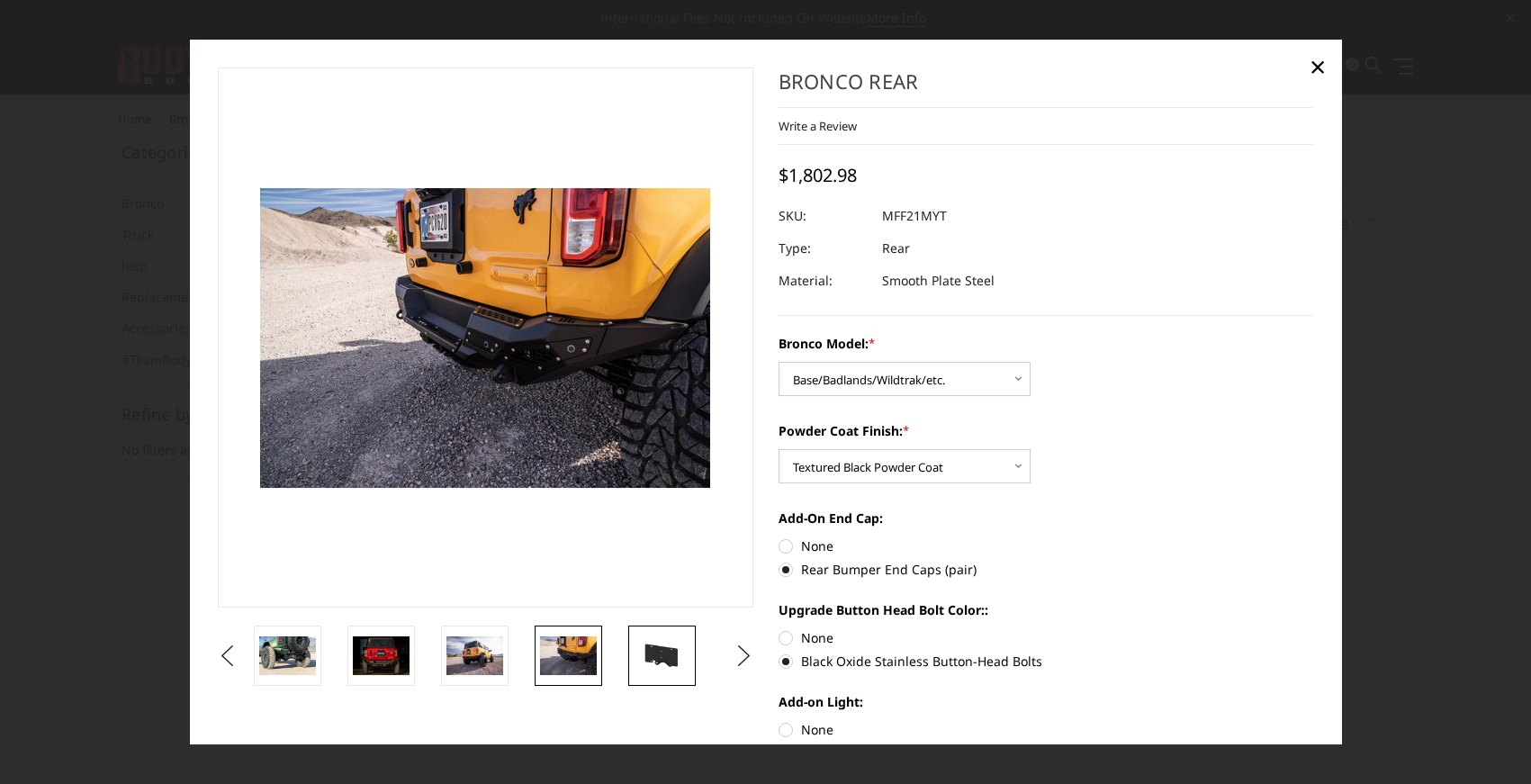
click at [655, 650] on img at bounding box center [662, 656] width 57 height 33
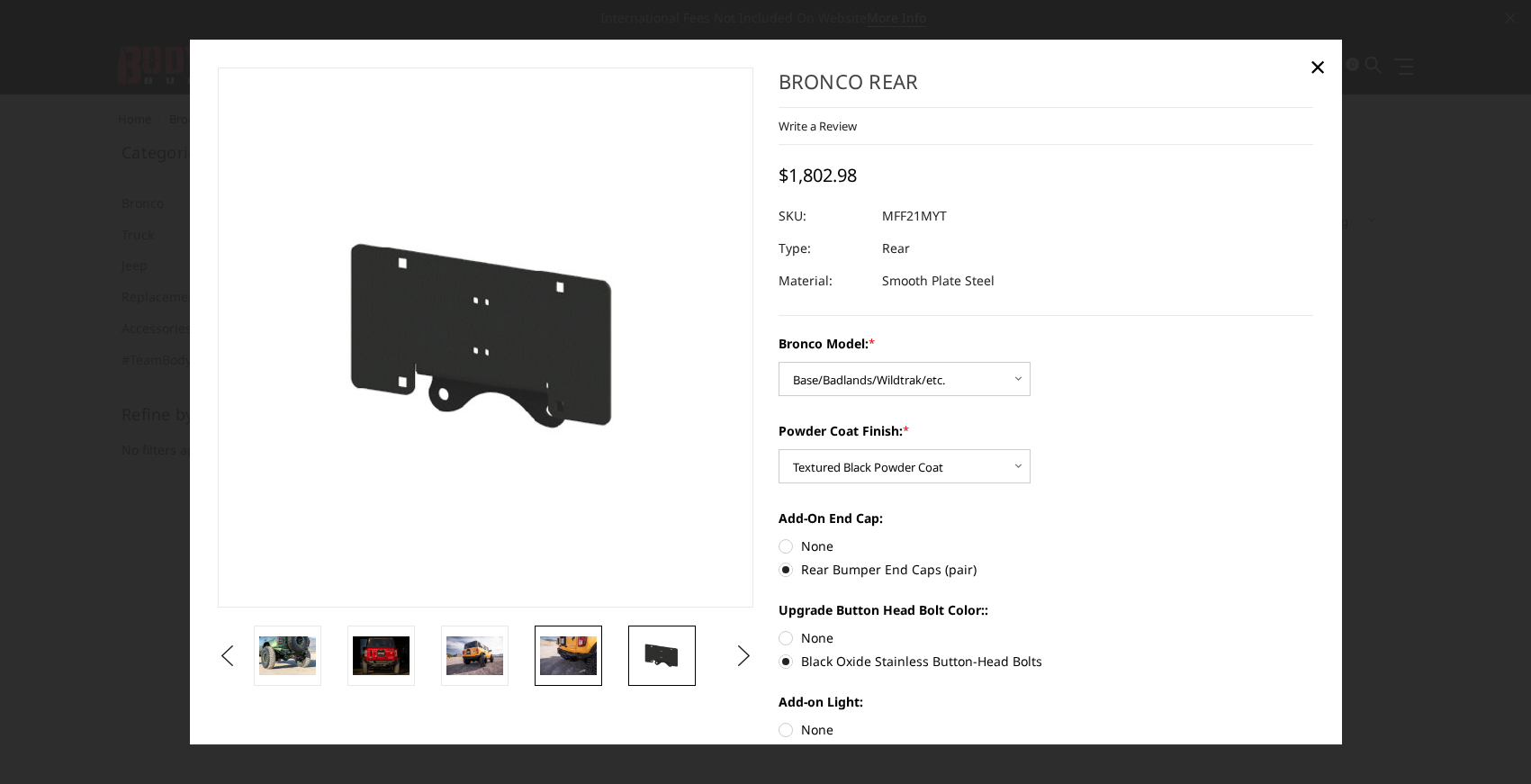
click at [556, 658] on img at bounding box center [568, 656] width 57 height 38
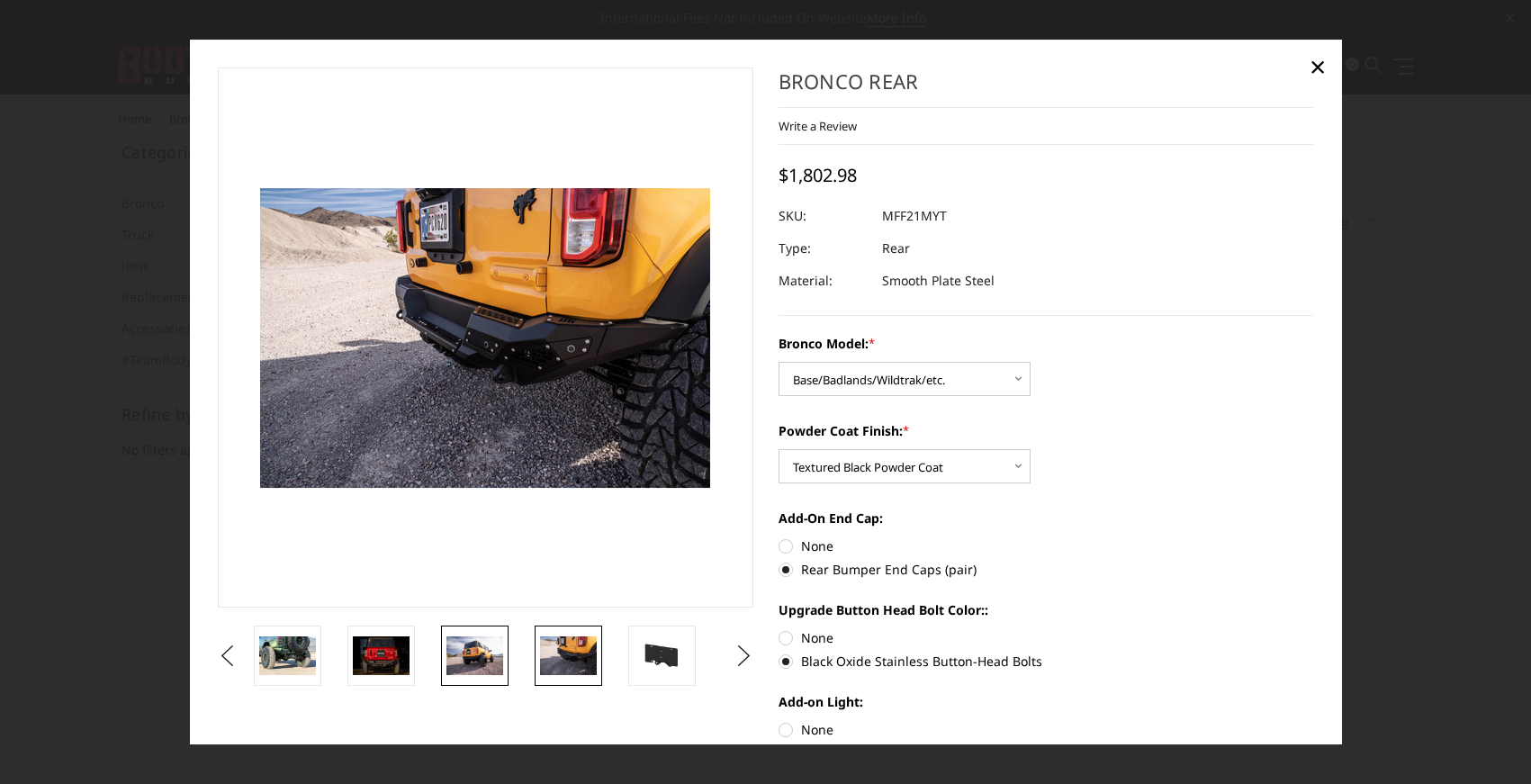
click at [482, 649] on img at bounding box center [475, 656] width 57 height 38
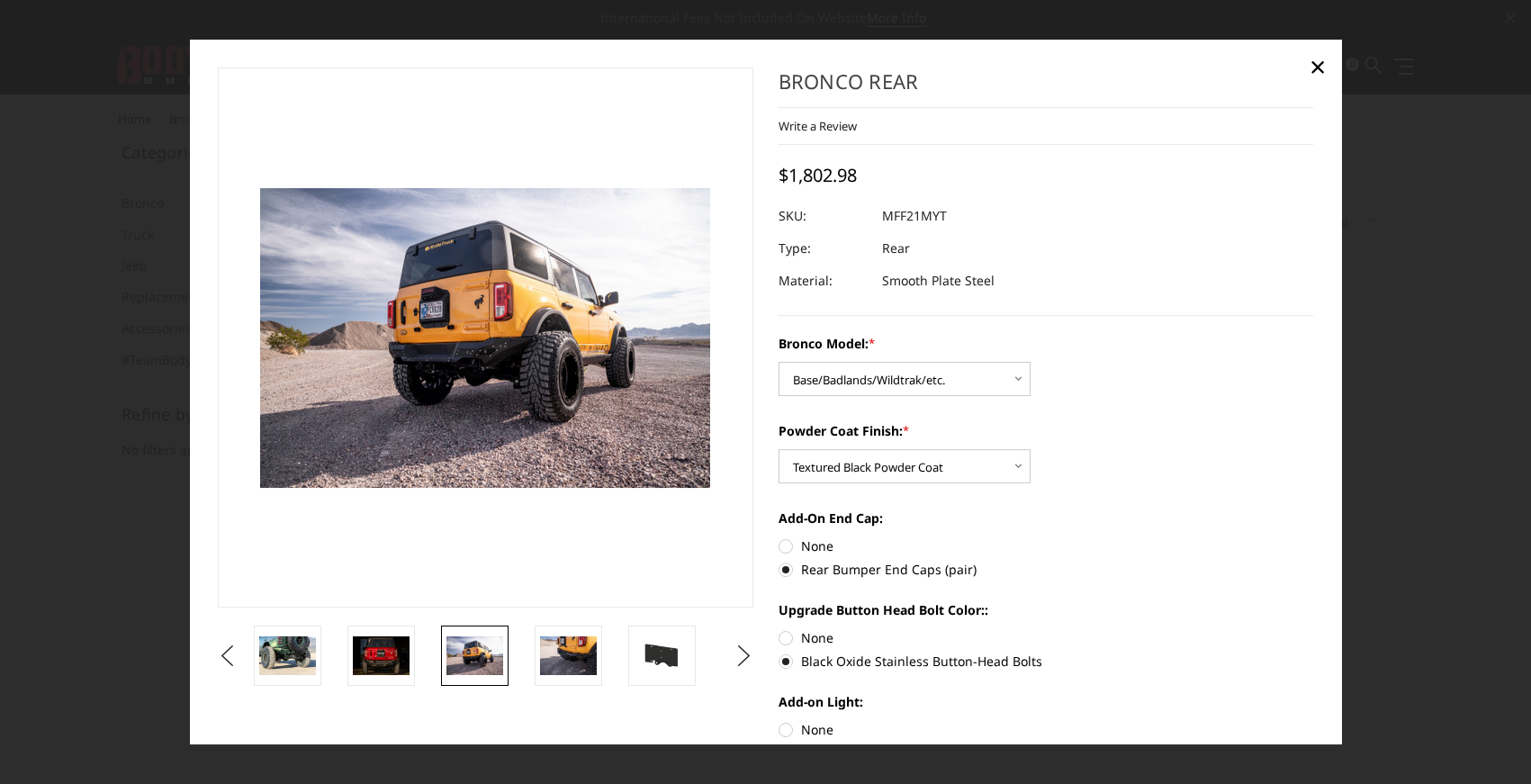
click at [416, 657] on li at bounding box center [390, 656] width 94 height 61
click at [296, 656] on img at bounding box center [288, 656] width 57 height 38
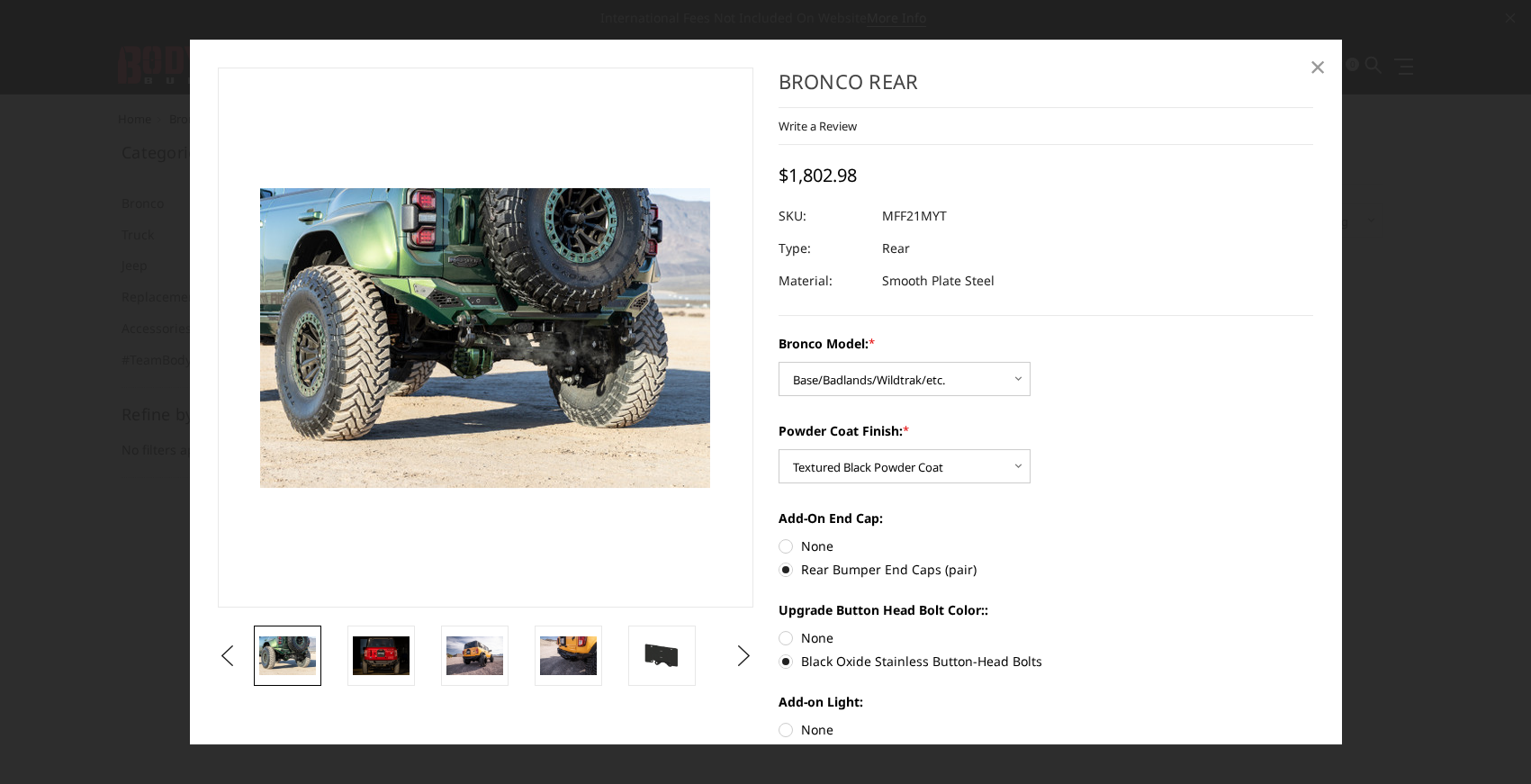
click at [1316, 63] on span "×" at bounding box center [1318, 66] width 16 height 39
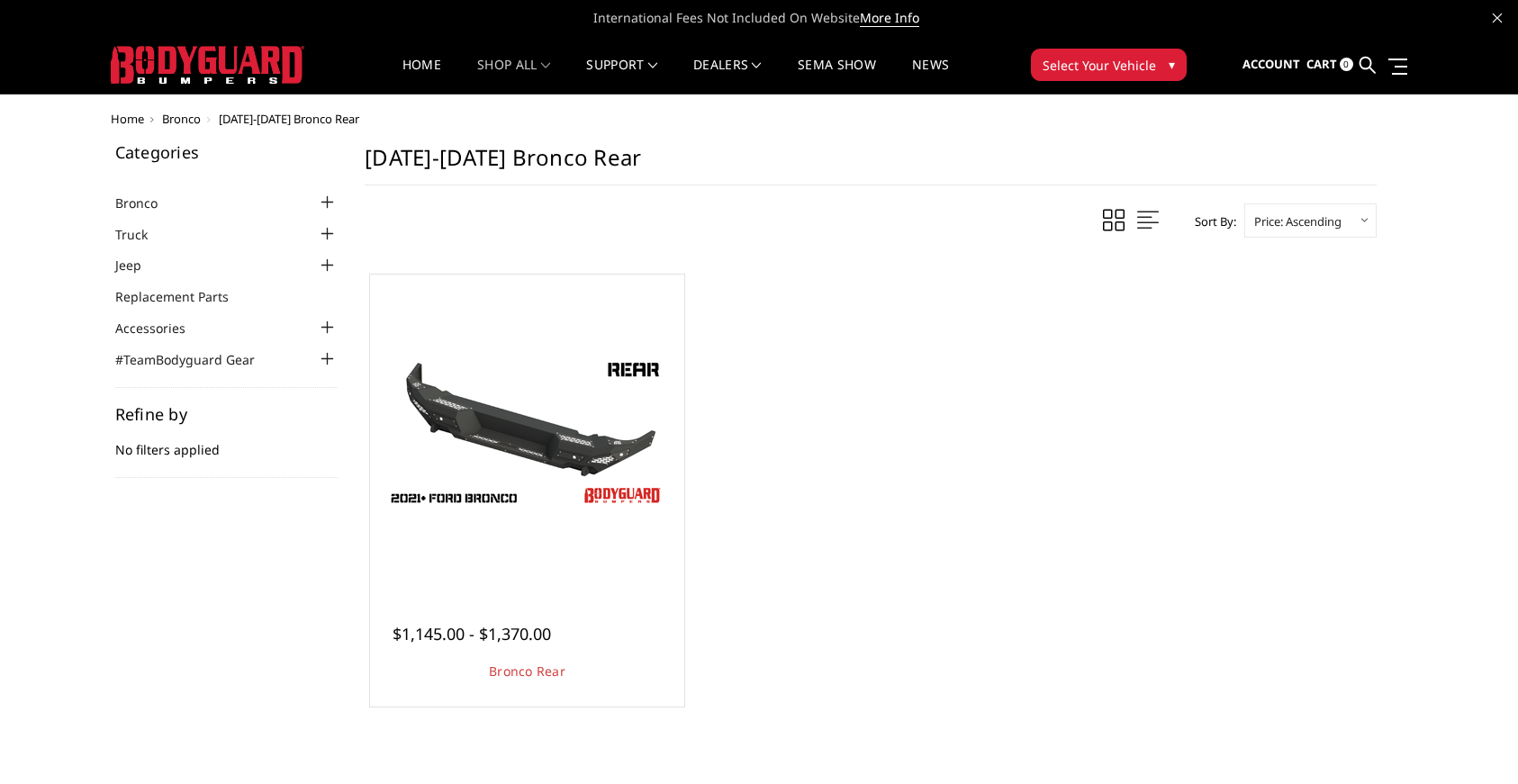
click at [325, 322] on div at bounding box center [327, 327] width 22 height 22
click at [163, 403] on link "Shackles" at bounding box center [231, 406] width 214 height 19
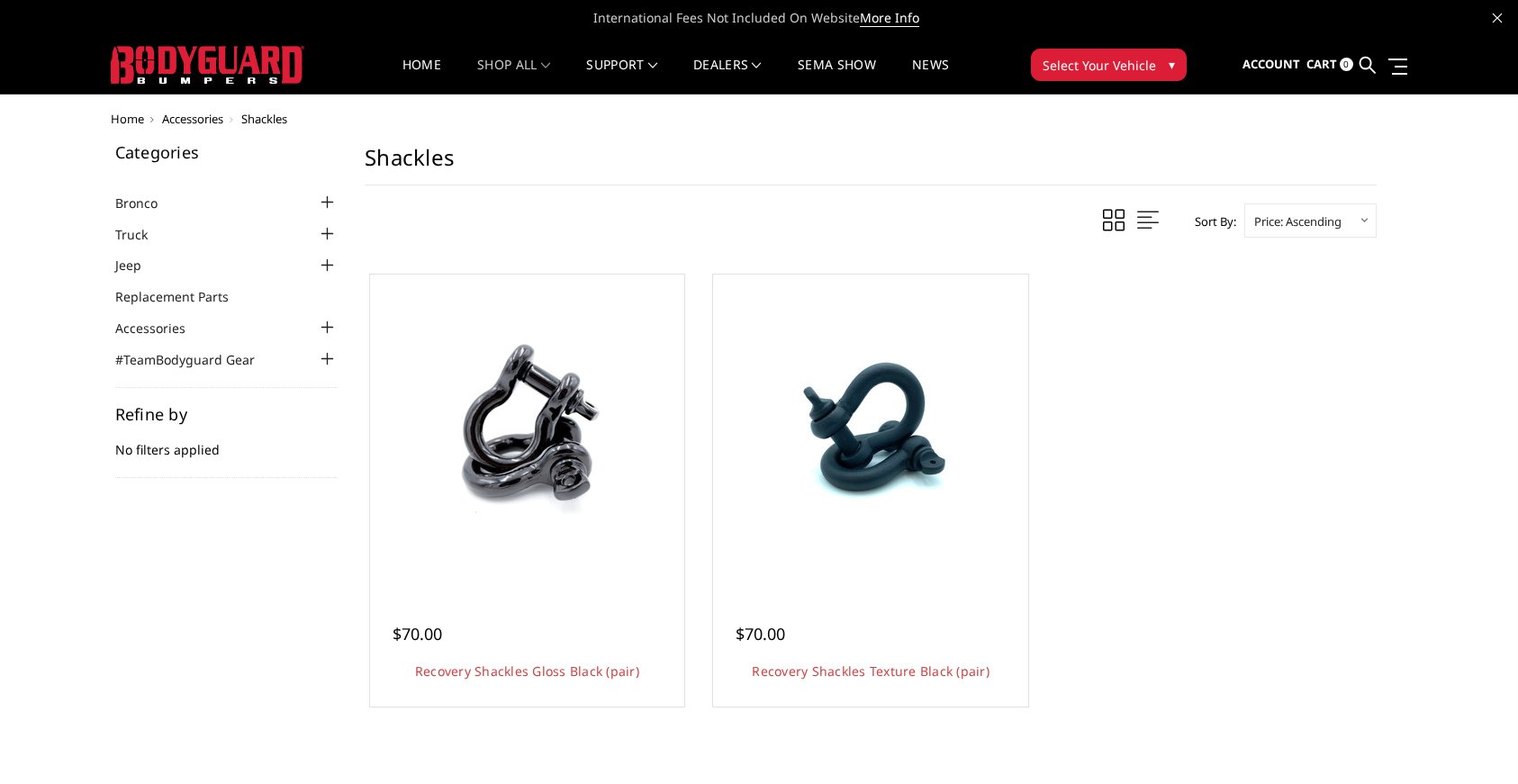
click at [329, 359] on div at bounding box center [327, 359] width 22 height 22
